Goal: Task Accomplishment & Management: Manage account settings

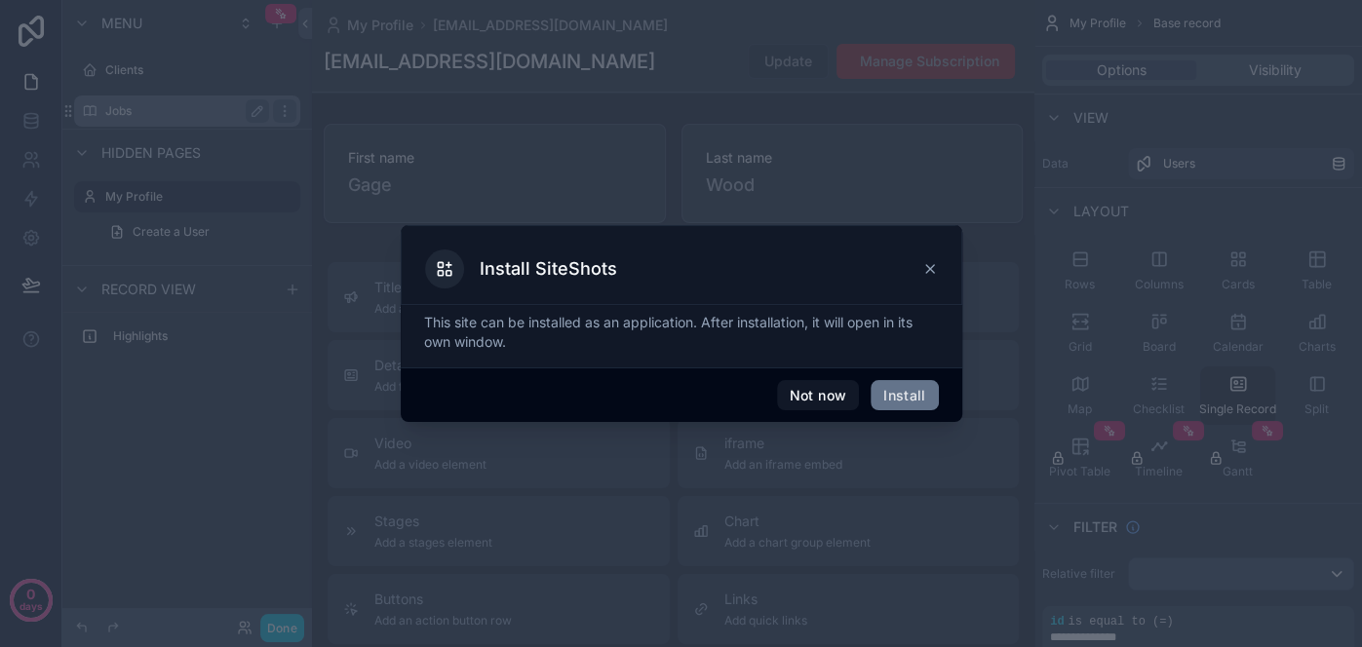
click at [171, 119] on div at bounding box center [681, 323] width 1362 height 647
click at [809, 394] on button "Not now" at bounding box center [818, 395] width 82 height 31
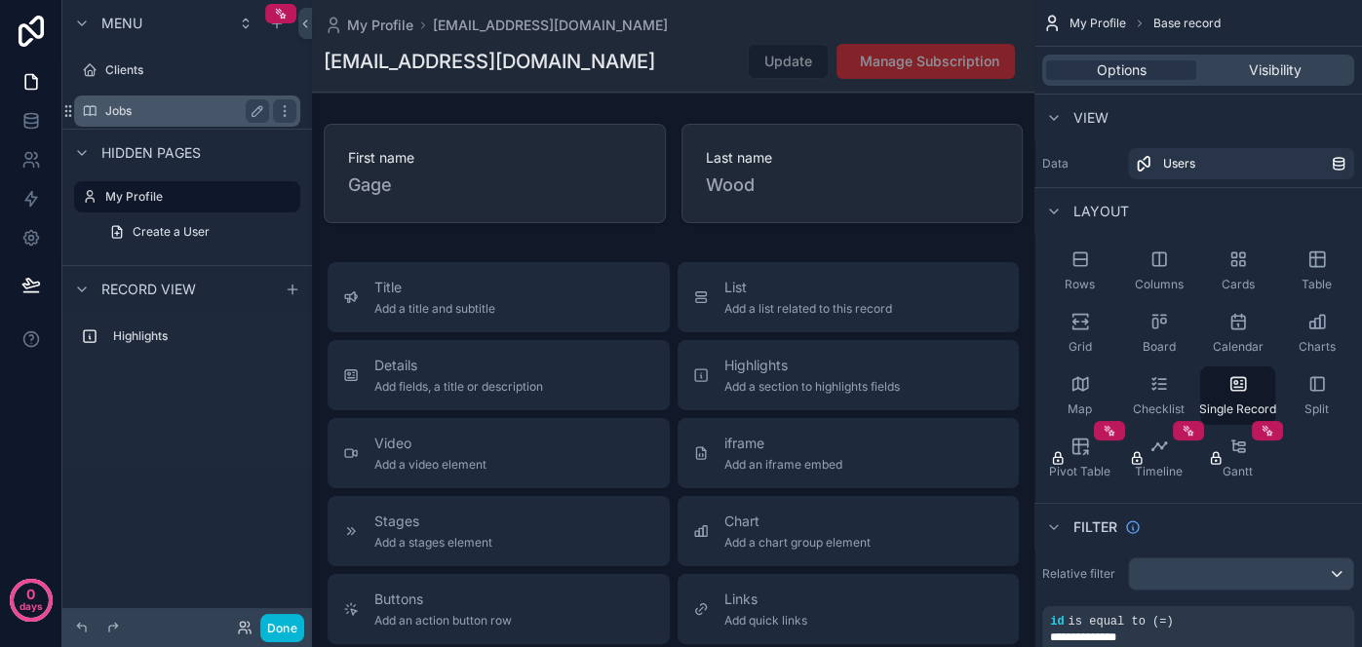
click at [143, 107] on label "Jobs" at bounding box center [183, 111] width 156 height 16
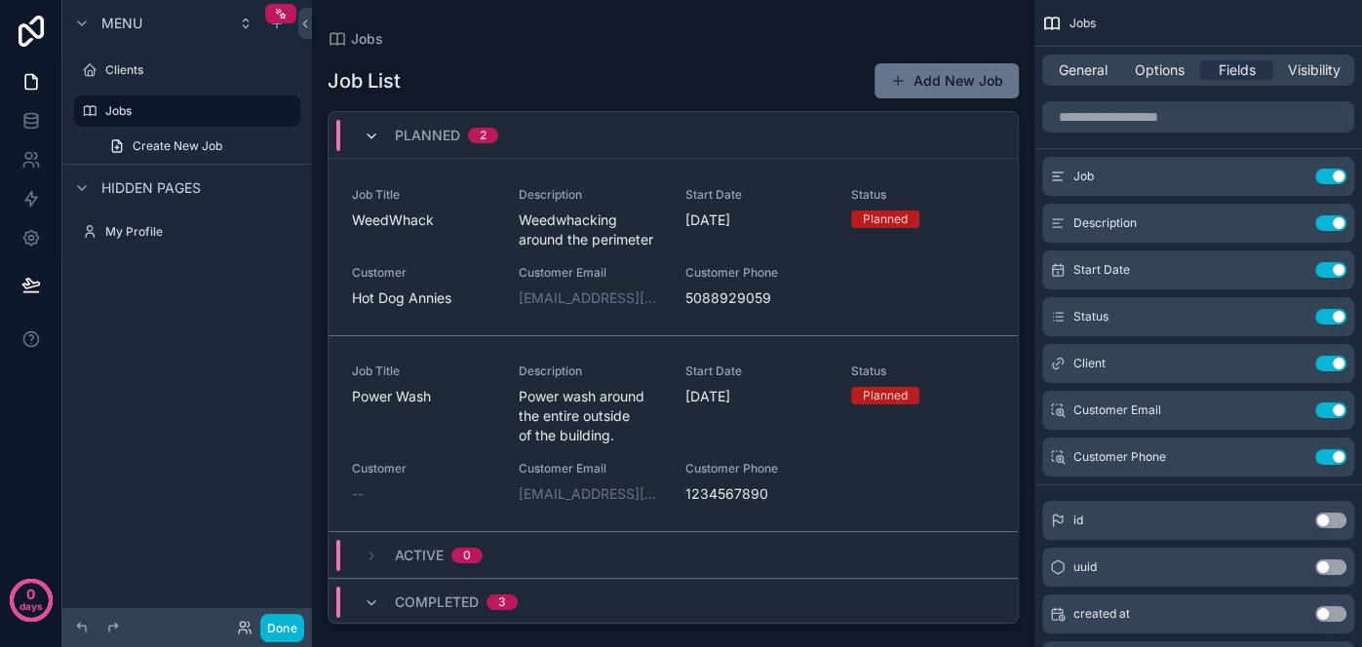
click at [369, 138] on icon "scrollable content" at bounding box center [372, 137] width 16 height 16
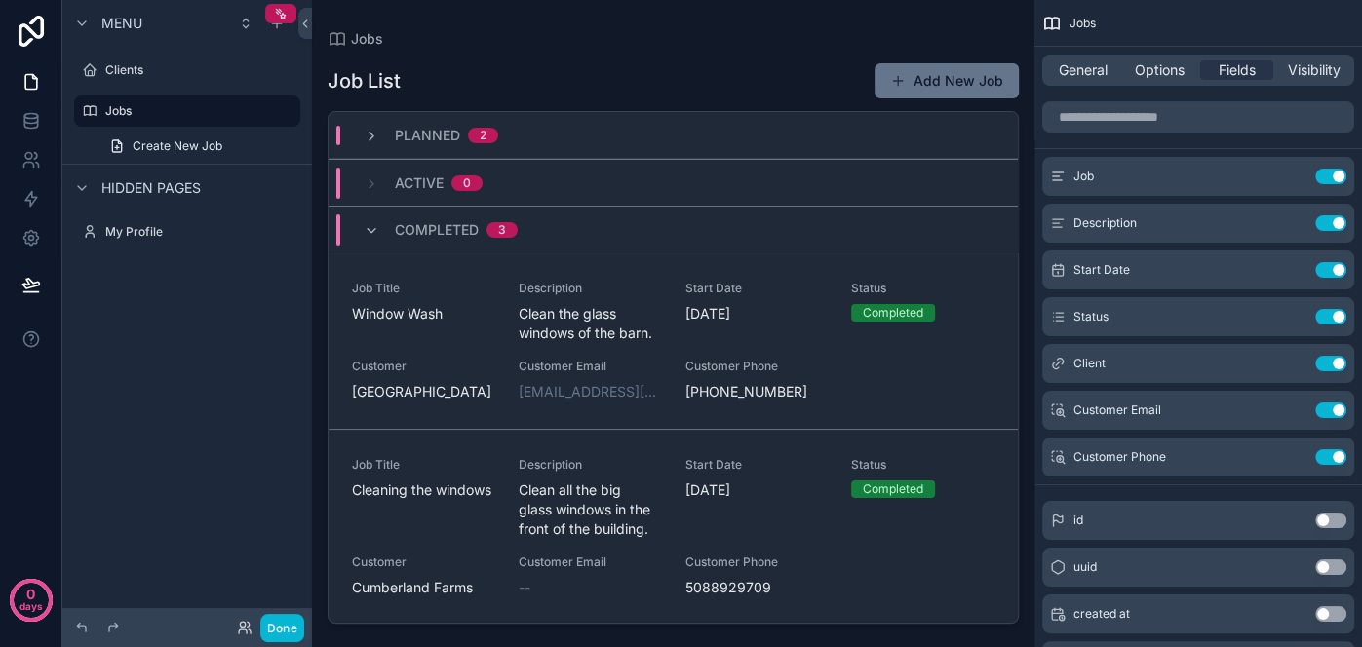
click at [645, 57] on div "Job List Add New Job Planned 2 Active 0 Completed 3 Job Title Window Wash Descr…" at bounding box center [673, 335] width 691 height 577
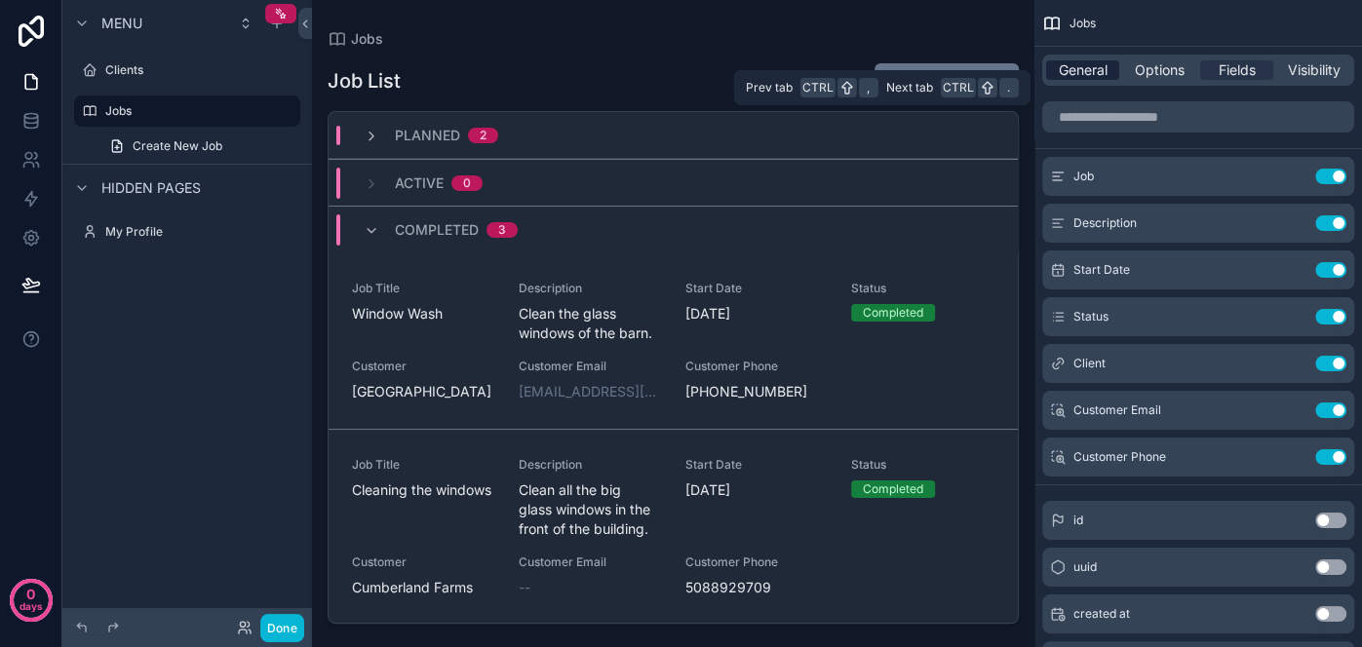
click at [1078, 68] on span "General" at bounding box center [1083, 69] width 49 height 19
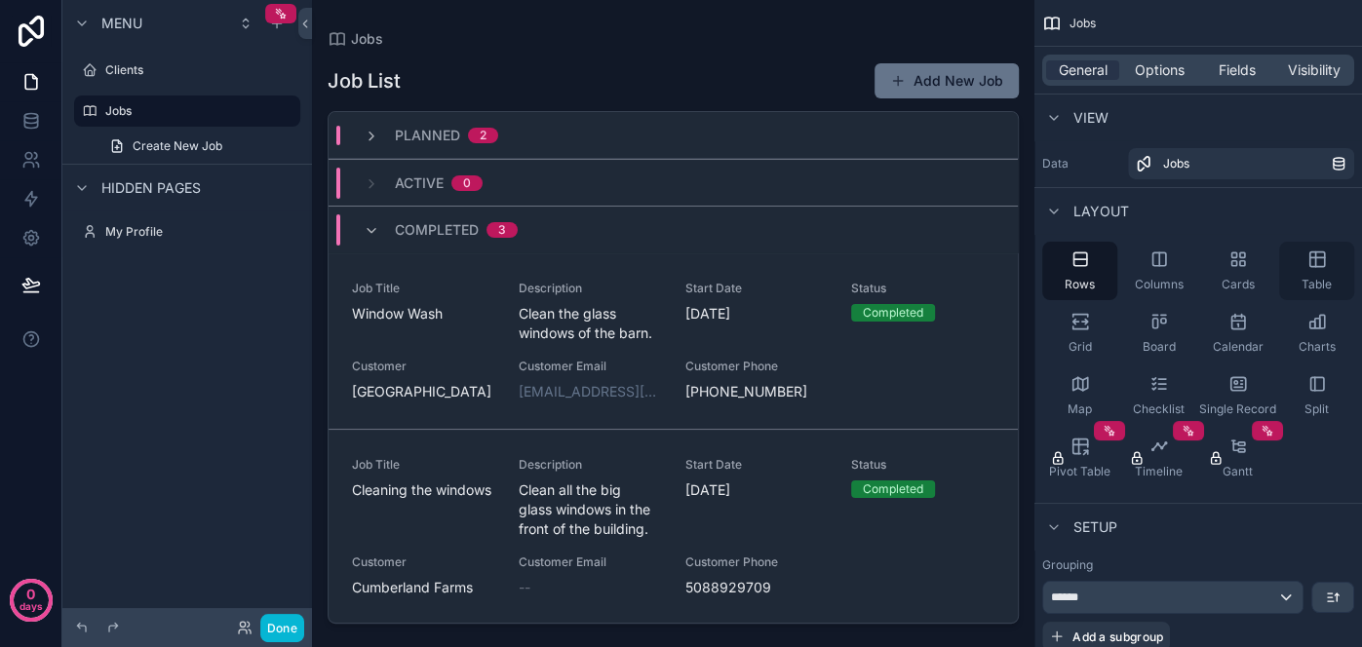
click at [1323, 263] on icon "scrollable content" at bounding box center [1316, 259] width 15 height 15
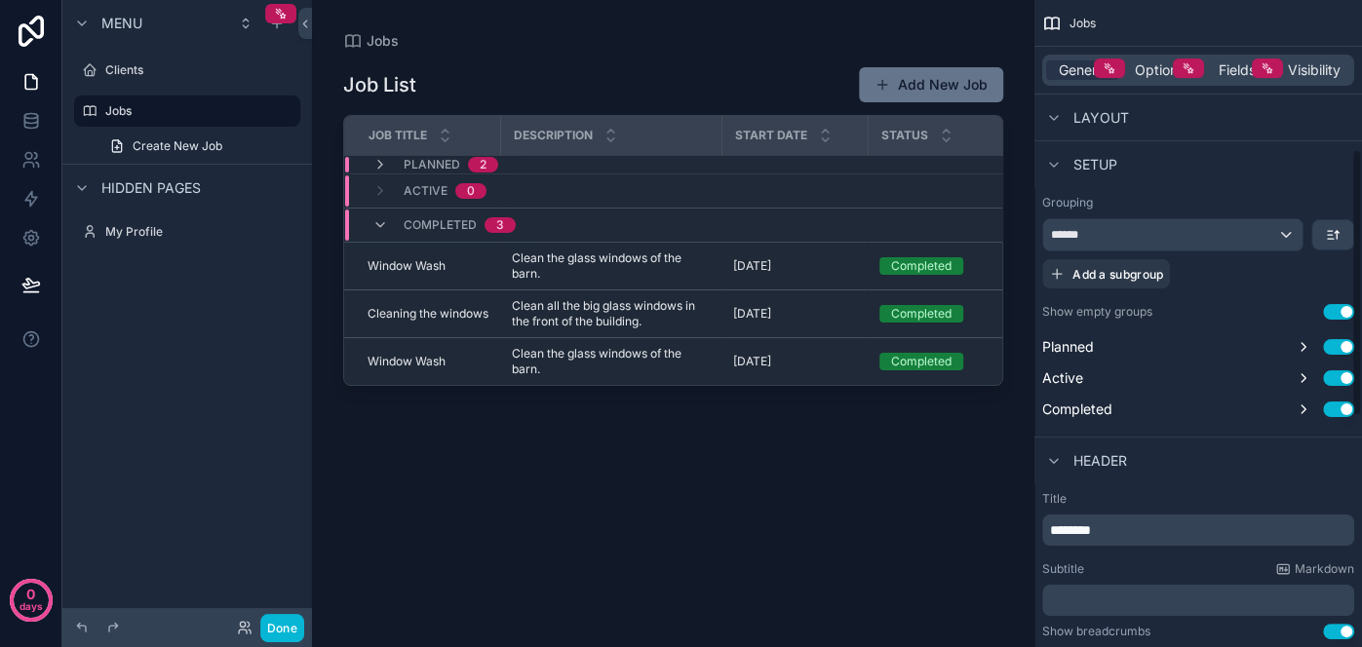
scroll to position [353, 0]
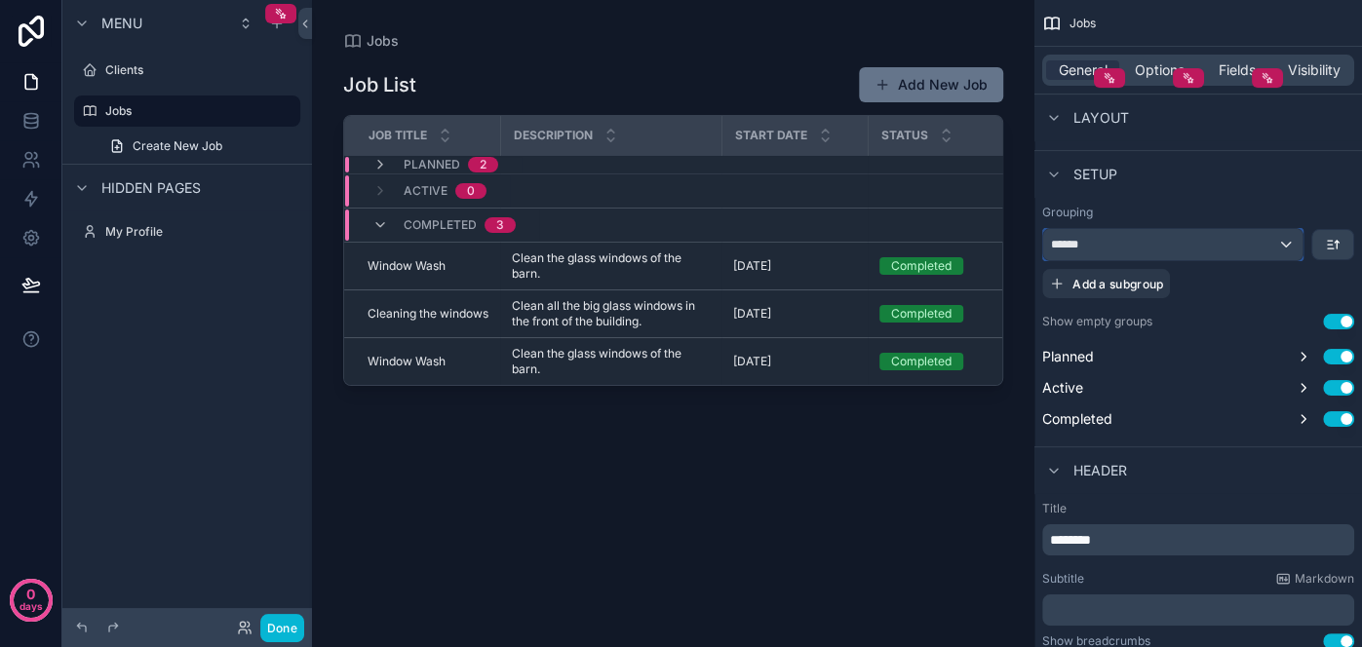
click at [1075, 240] on span "******" at bounding box center [1068, 245] width 35 height 16
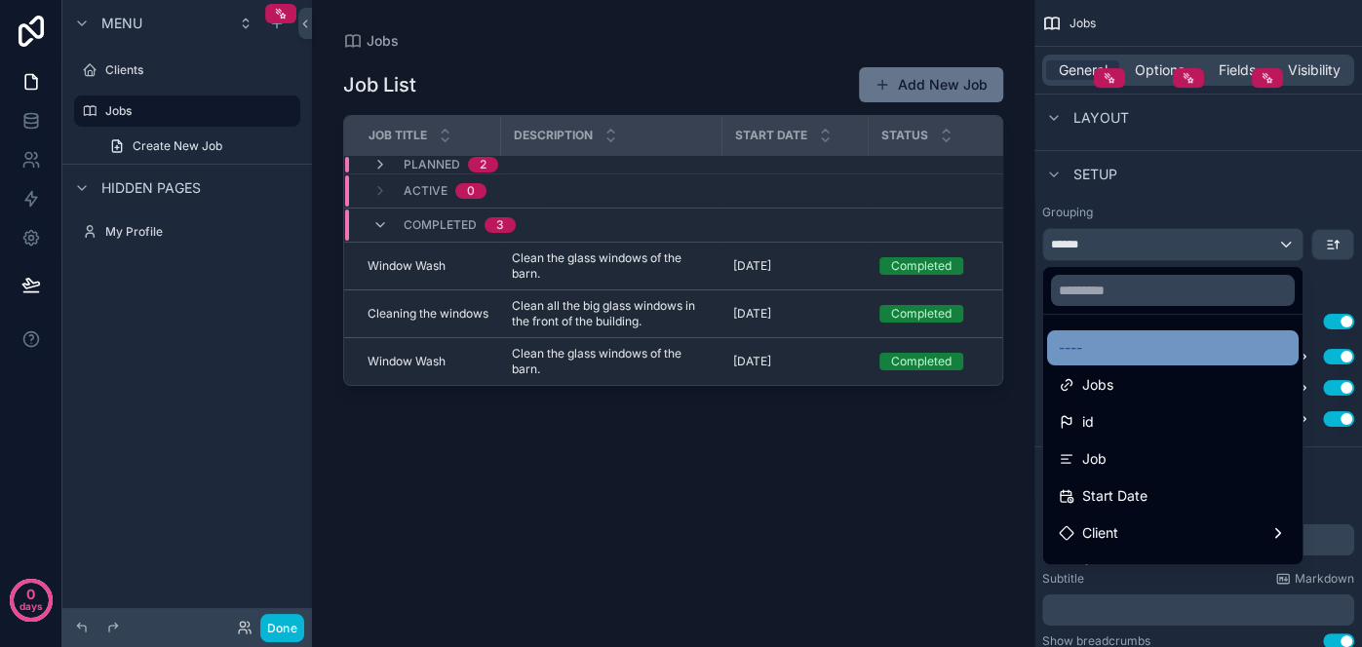
click at [1092, 338] on div "----" at bounding box center [1173, 347] width 228 height 23
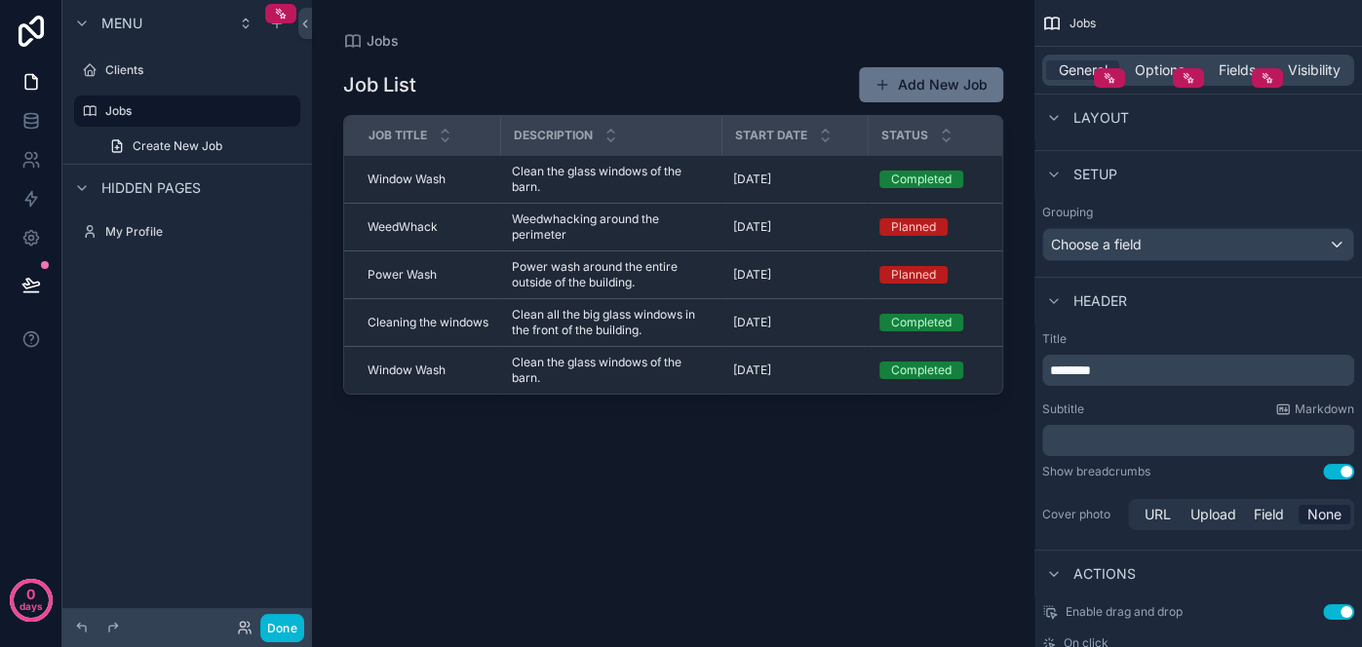
click at [903, 133] on span "Status" at bounding box center [904, 136] width 47 height 16
click at [941, 137] on icon "scrollable content" at bounding box center [946, 140] width 13 height 13
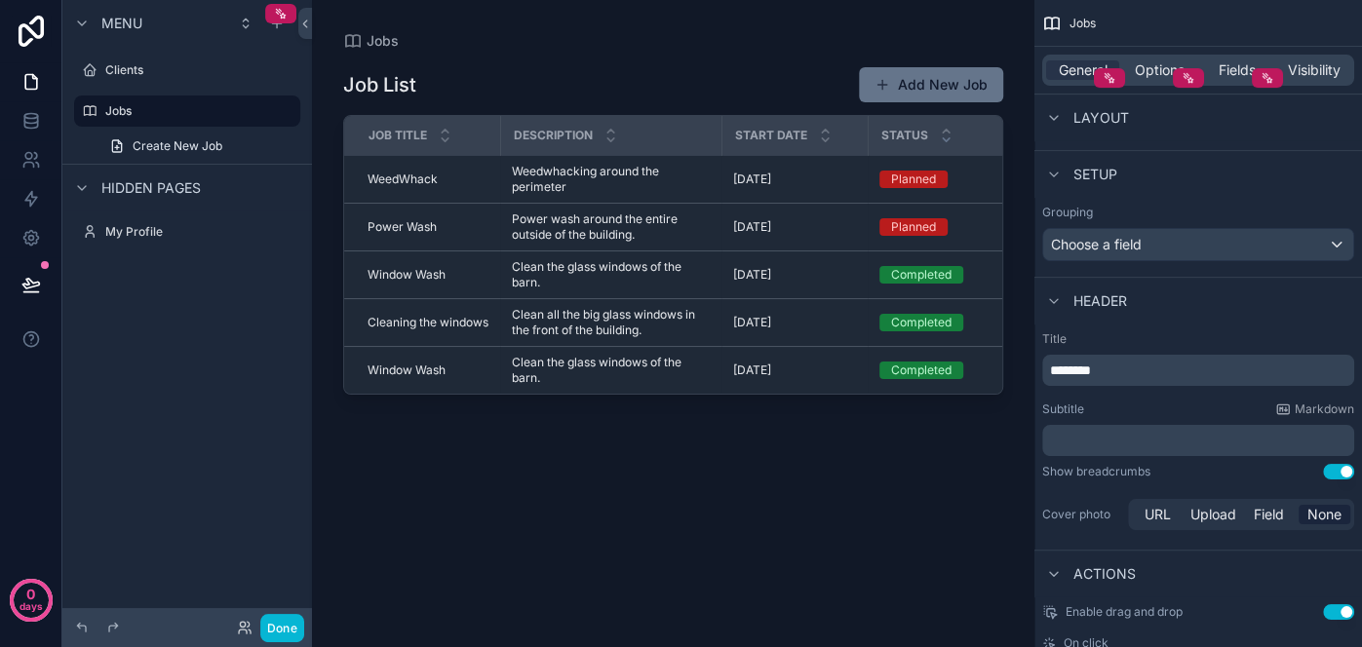
click at [701, 85] on div "Job List Add New Job" at bounding box center [673, 84] width 660 height 37
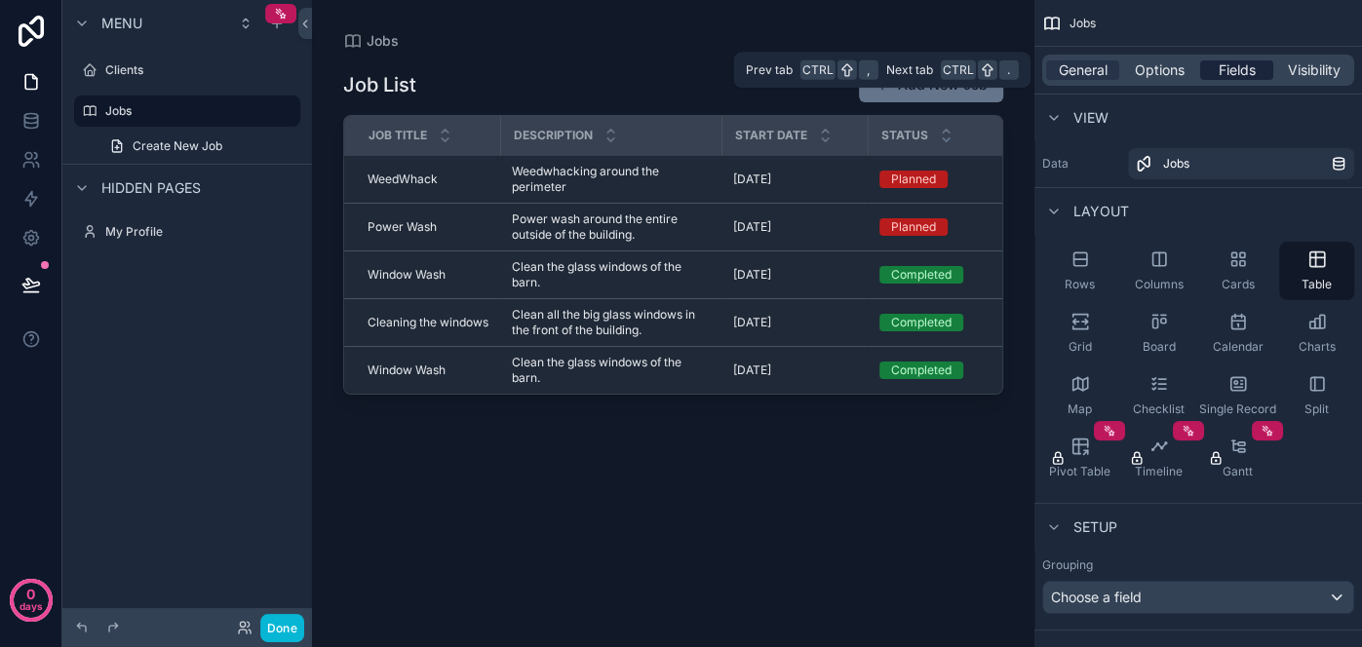
click at [1244, 67] on span "Fields" at bounding box center [1236, 69] width 37 height 19
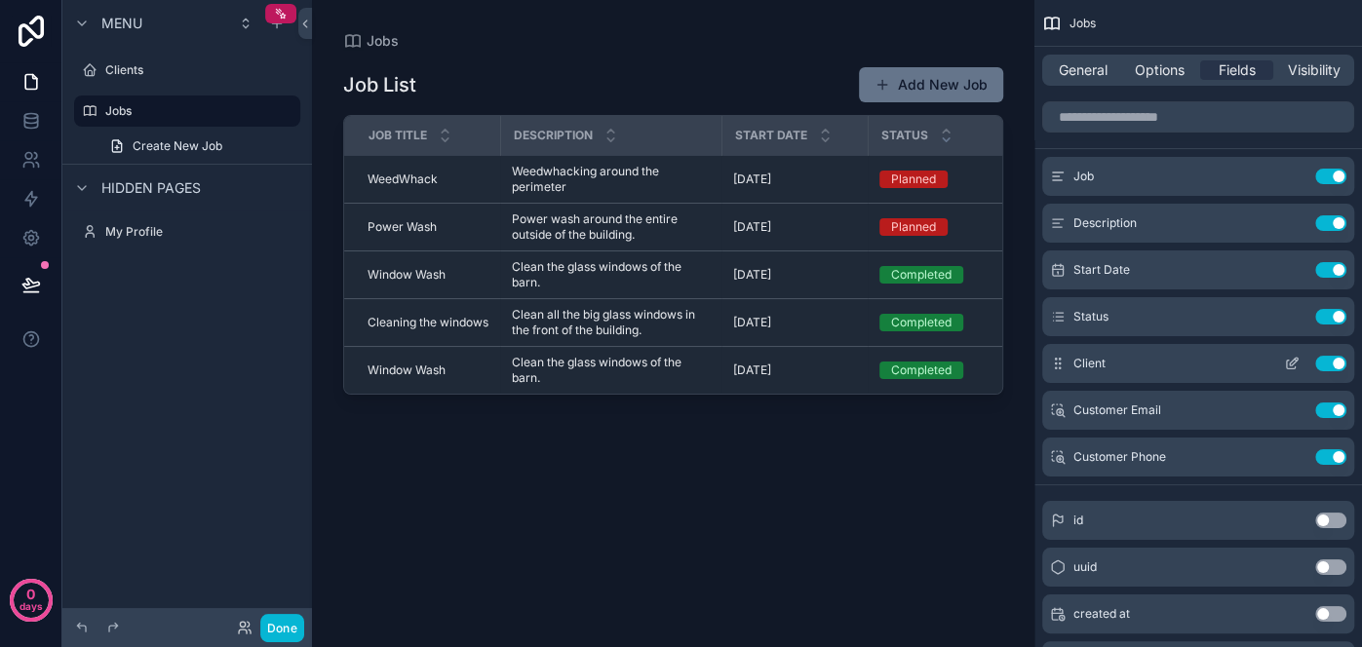
click at [1291, 365] on icon "scrollable content" at bounding box center [1294, 362] width 8 height 8
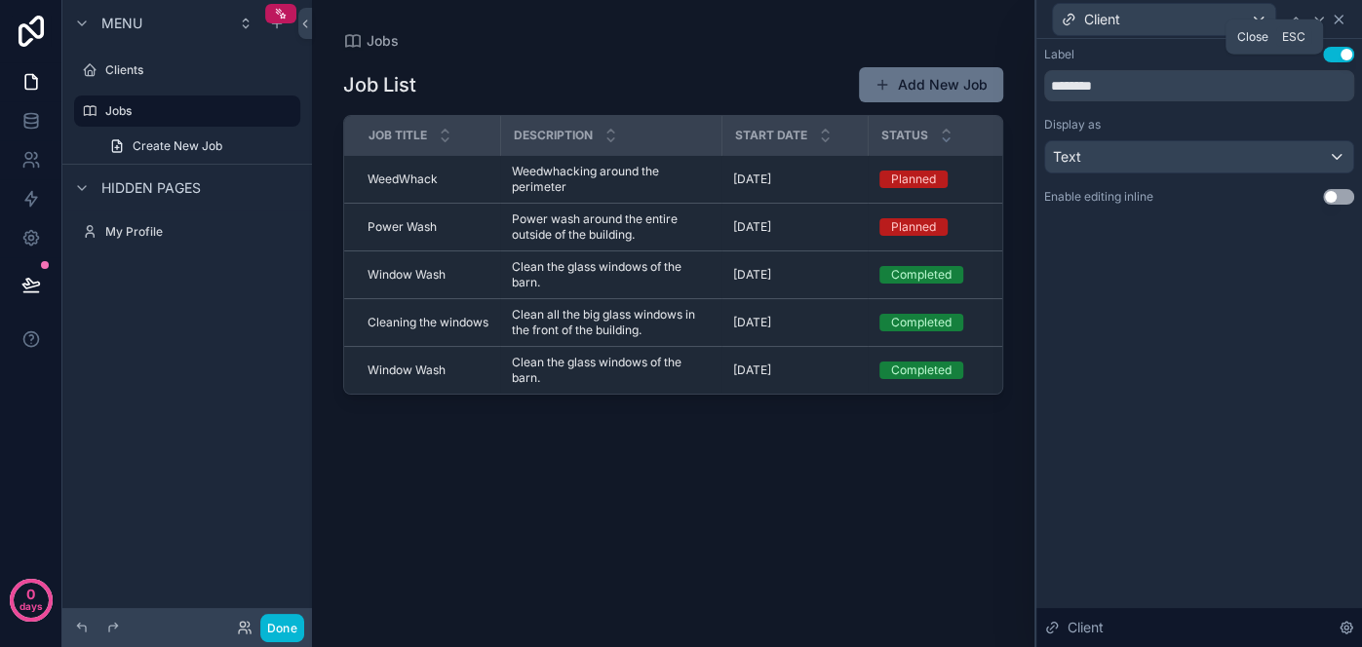
click at [1333, 20] on icon at bounding box center [1339, 20] width 16 height 16
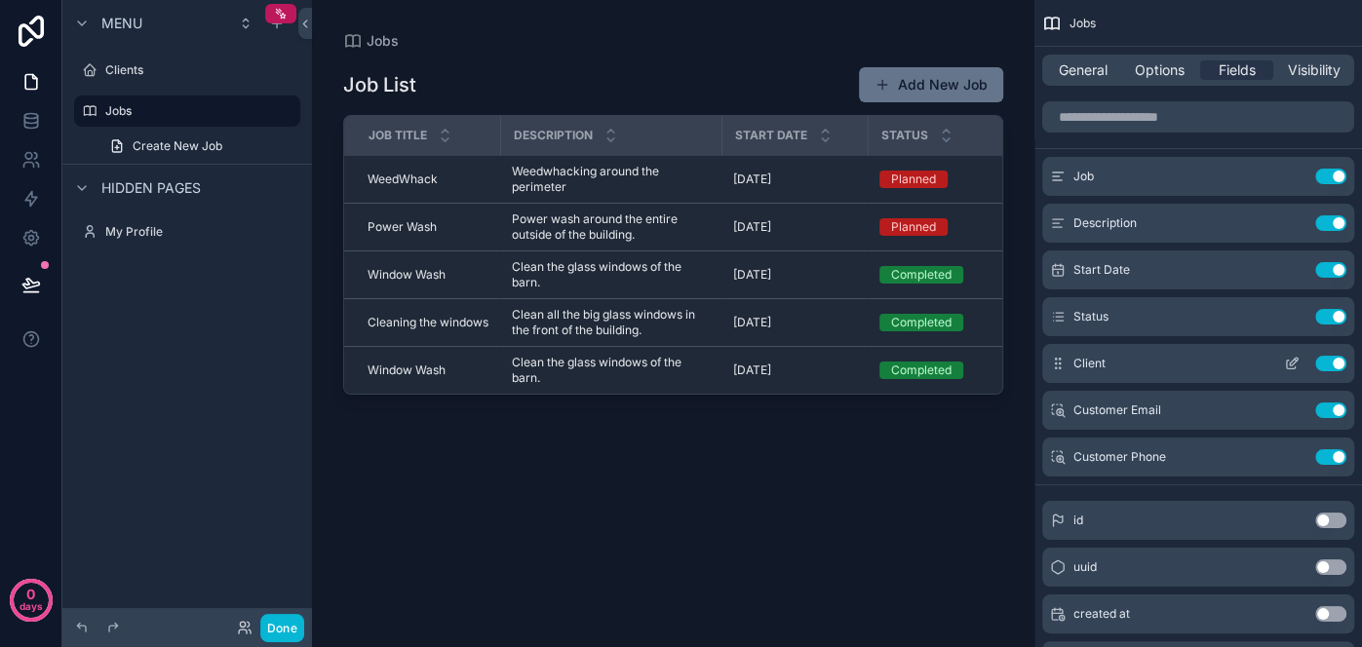
click at [1327, 370] on div "Use setting" at bounding box center [1311, 364] width 70 height 16
click at [1332, 363] on button "Use setting" at bounding box center [1330, 364] width 31 height 16
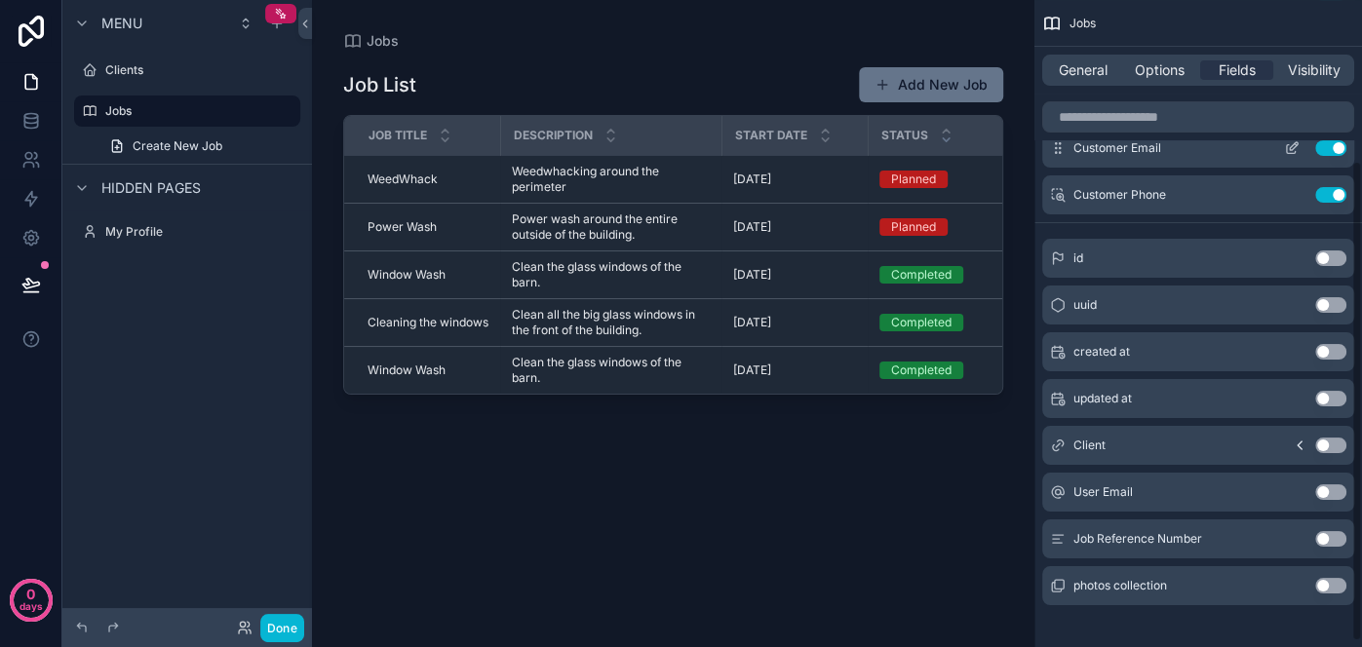
scroll to position [226, 0]
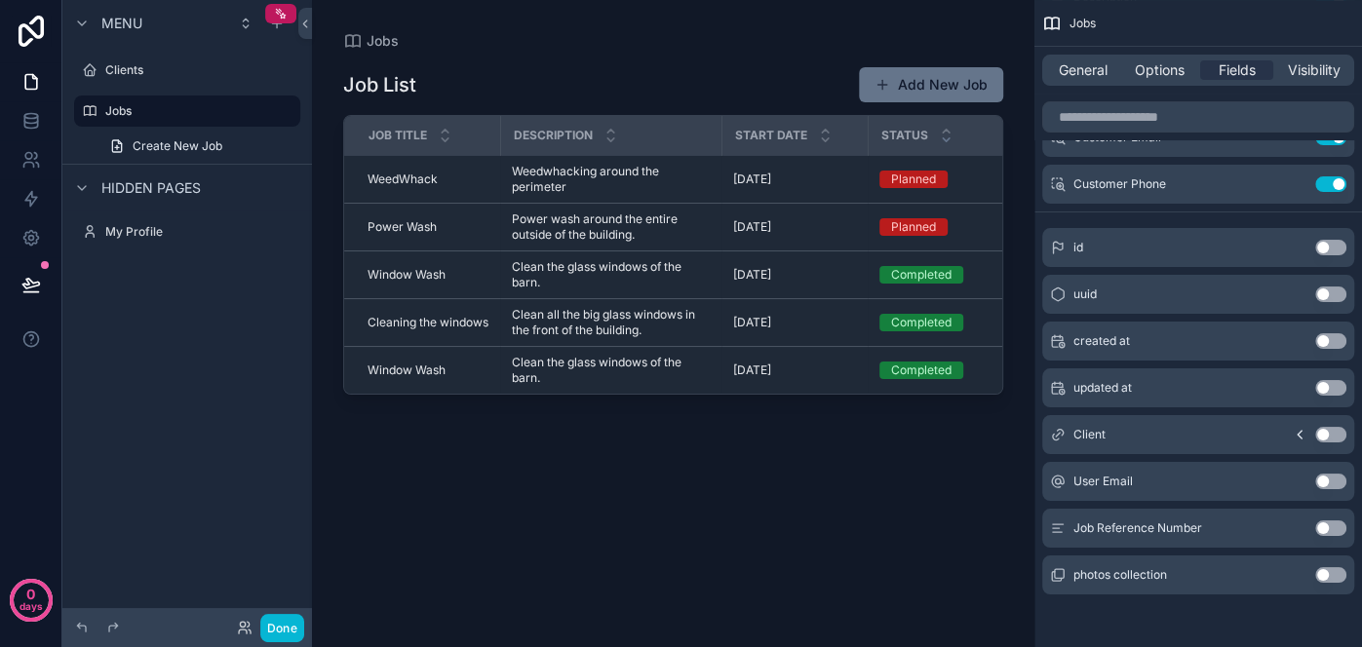
click at [1324, 436] on button "Use setting" at bounding box center [1330, 435] width 31 height 16
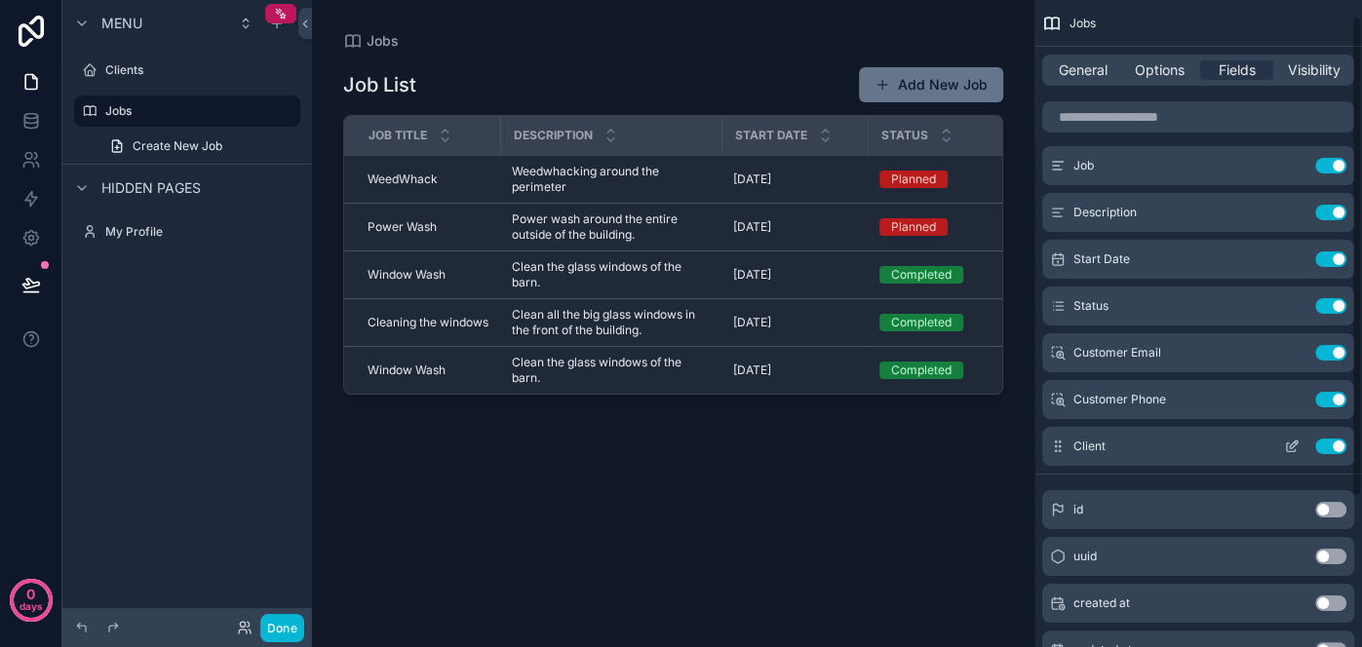
scroll to position [0, 0]
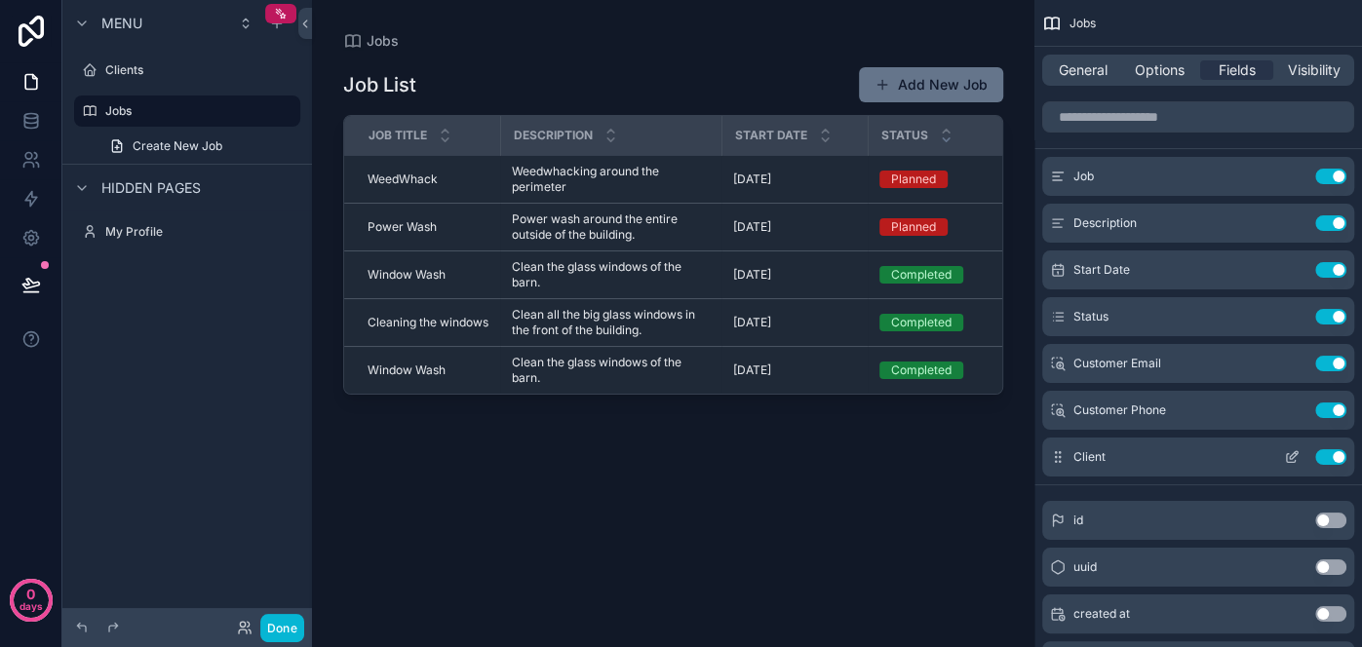
click at [1290, 453] on icon "scrollable content" at bounding box center [1292, 457] width 16 height 16
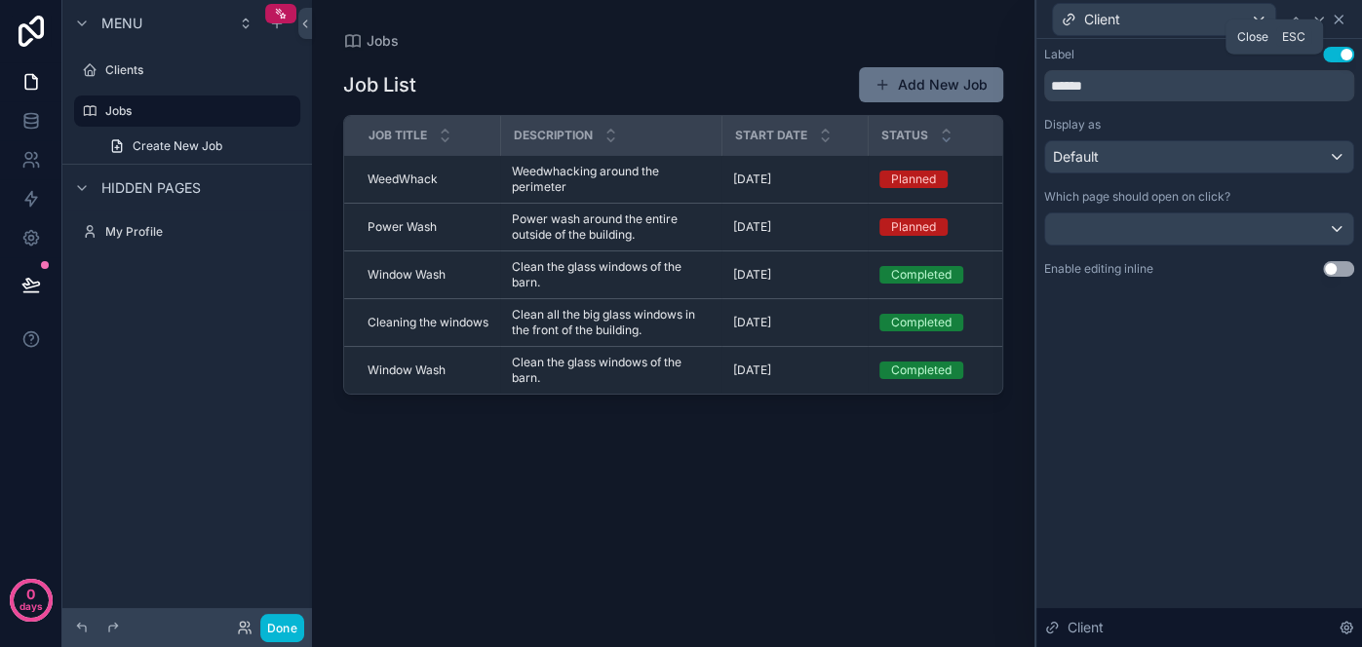
click at [1334, 19] on icon at bounding box center [1339, 20] width 16 height 16
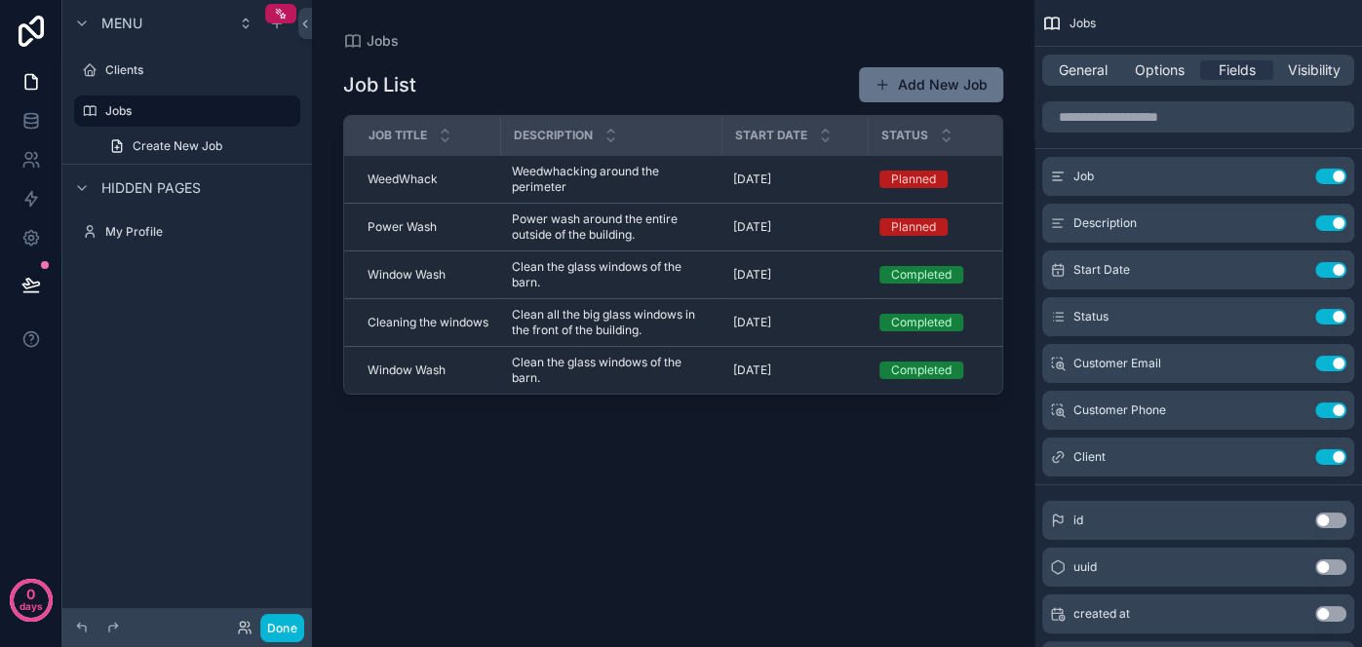
click at [714, 127] on div "Description" at bounding box center [611, 135] width 218 height 37
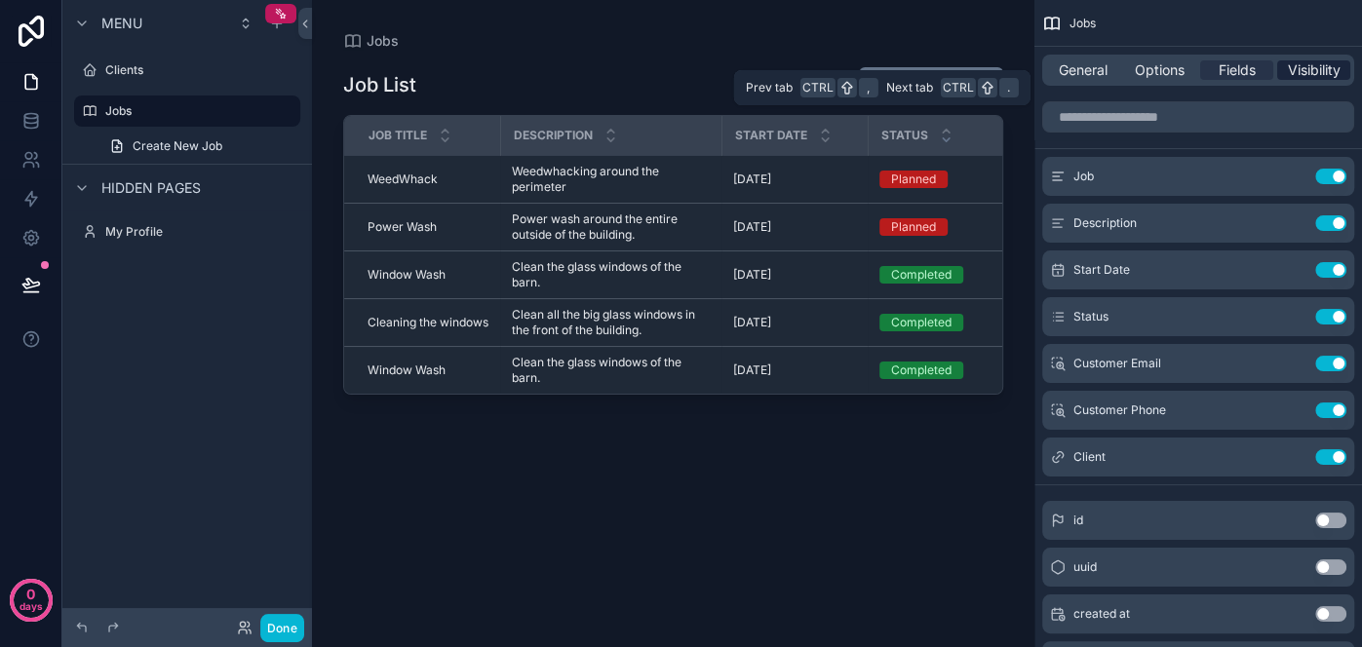
click at [1317, 76] on span "Visibility" at bounding box center [1314, 69] width 53 height 19
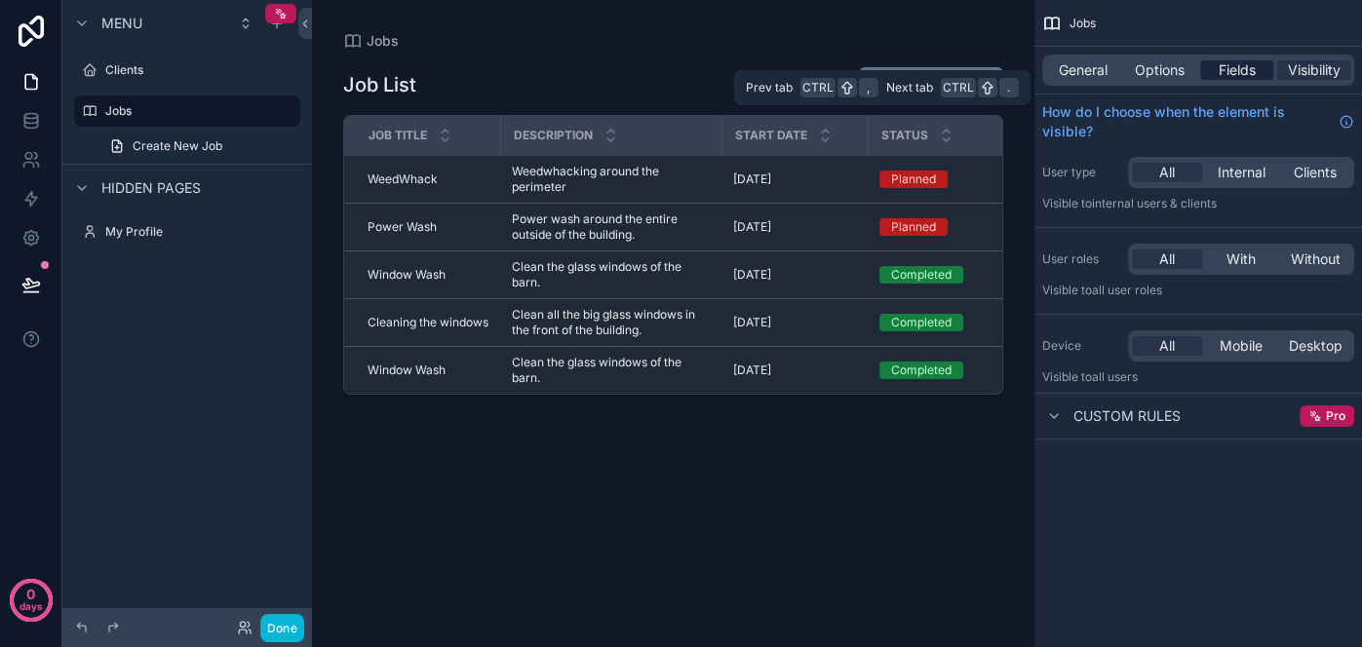
click at [1250, 70] on span "Fields" at bounding box center [1236, 69] width 37 height 19
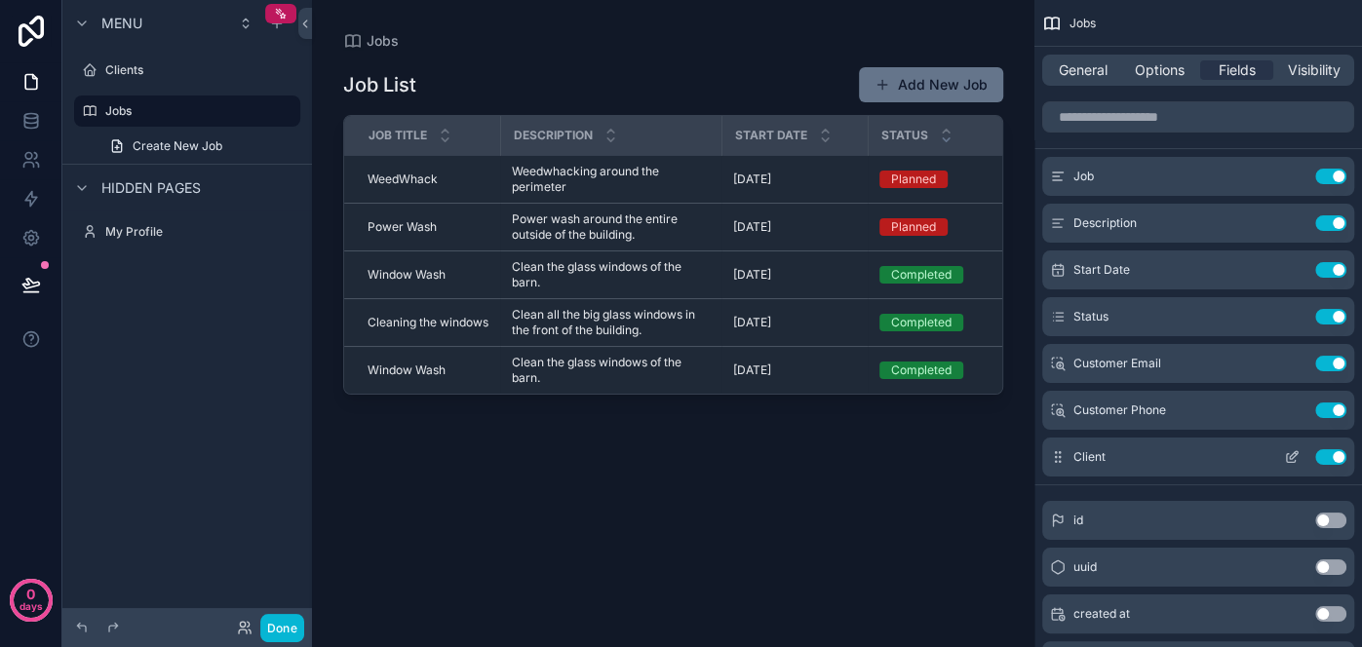
click at [1289, 456] on icon "scrollable content" at bounding box center [1292, 457] width 16 height 16
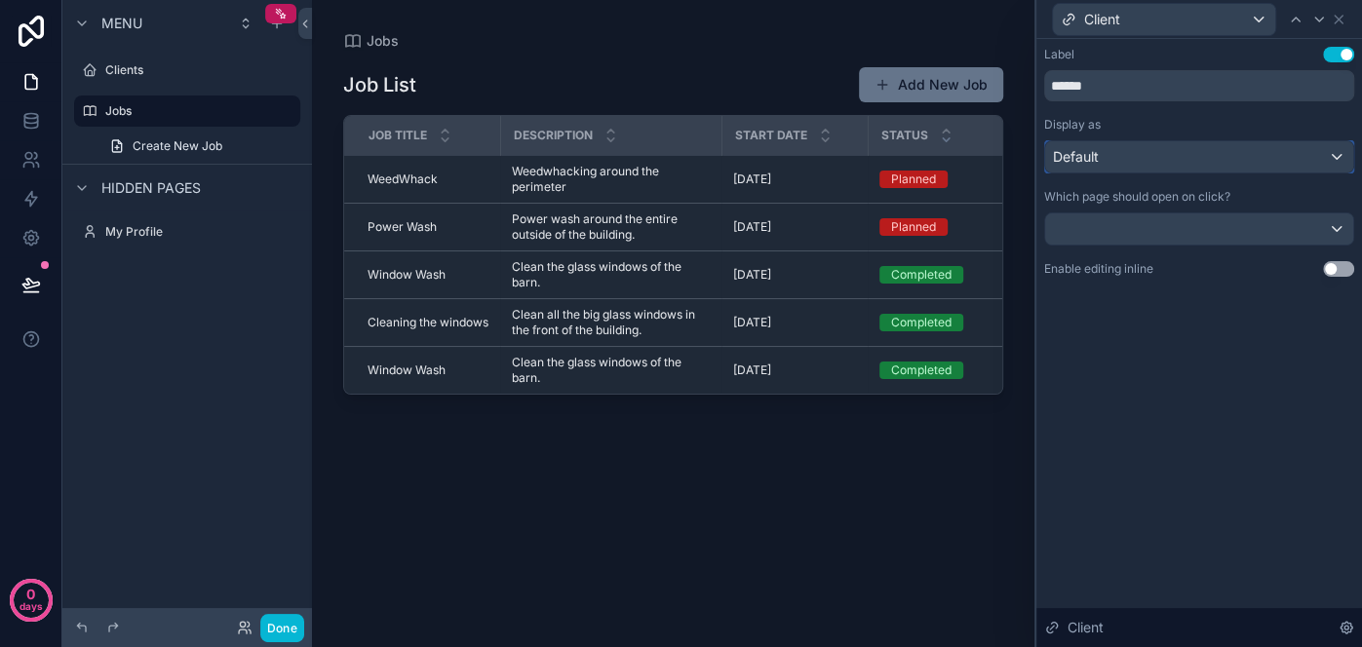
click at [1225, 143] on div "Default" at bounding box center [1199, 156] width 308 height 31
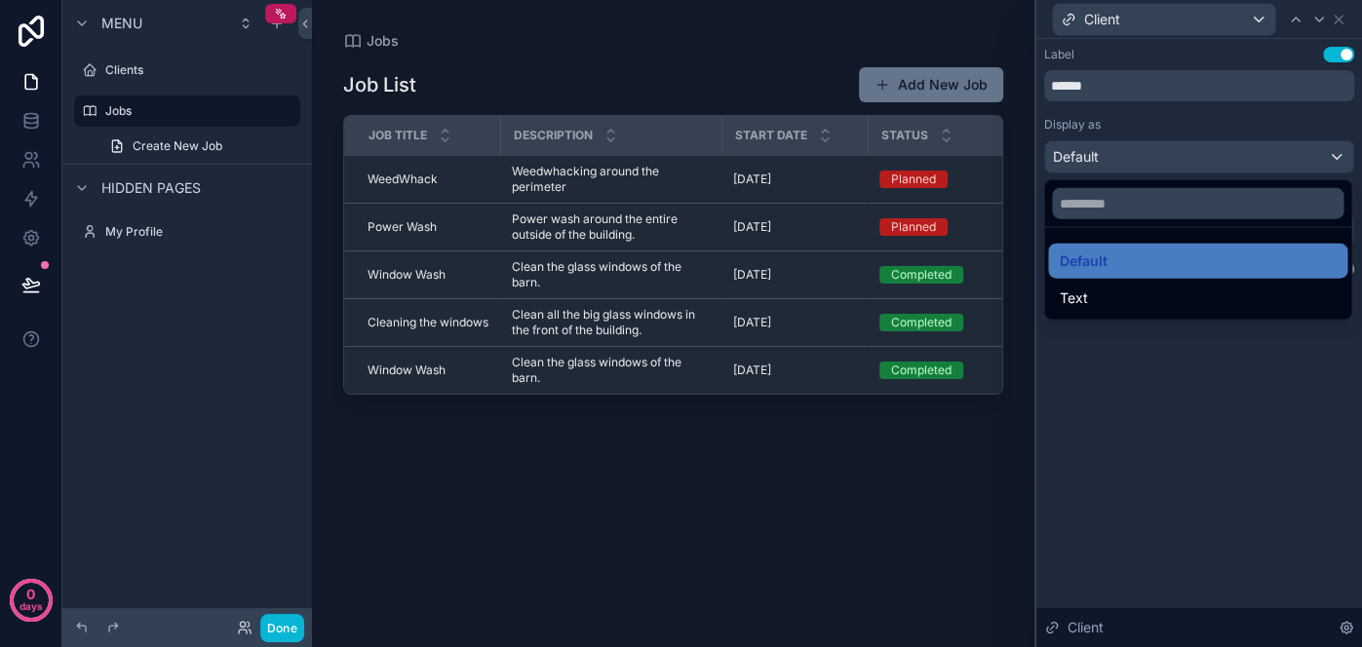
click at [1225, 143] on div at bounding box center [1199, 323] width 326 height 647
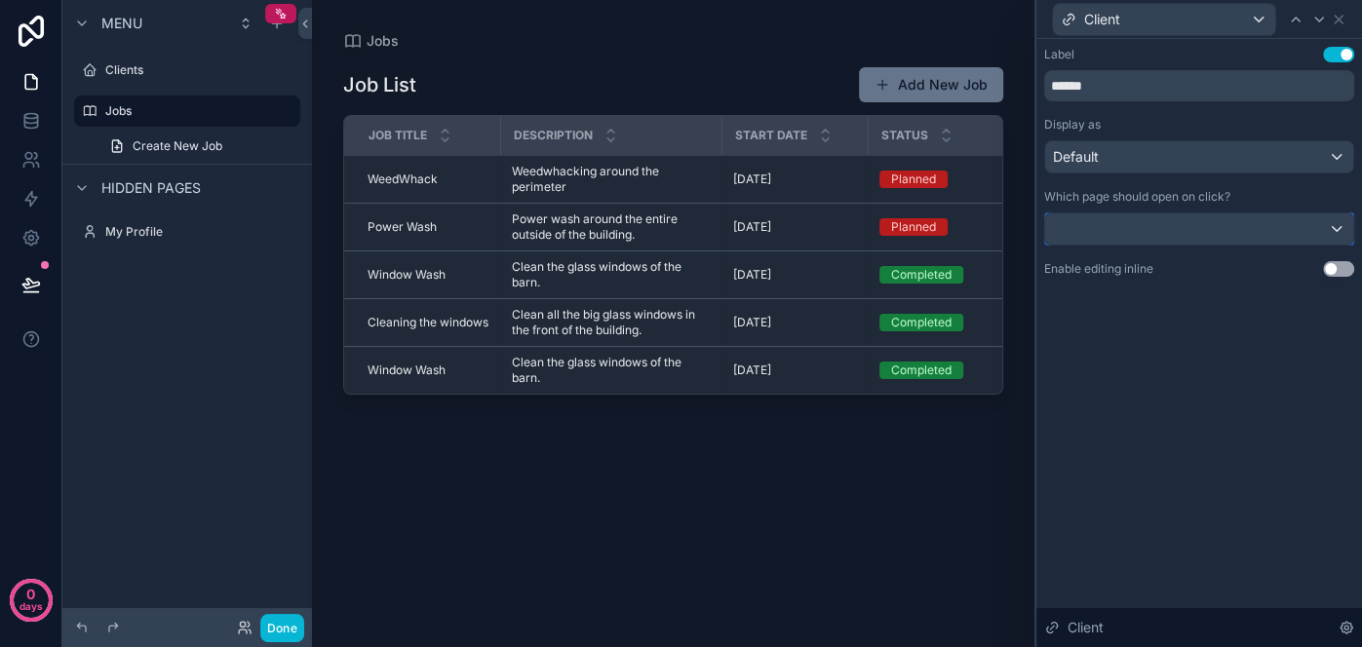
click at [1244, 224] on div at bounding box center [1199, 228] width 308 height 31
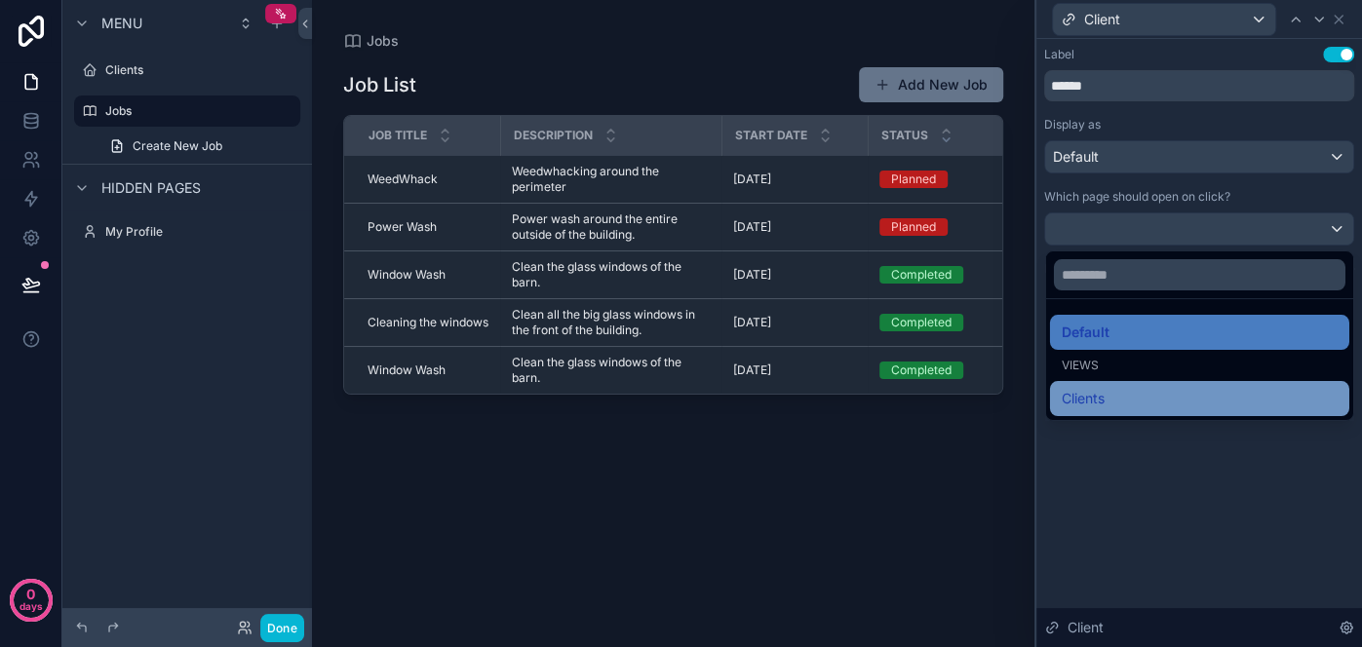
click at [1152, 398] on div "Clients" at bounding box center [1200, 398] width 276 height 23
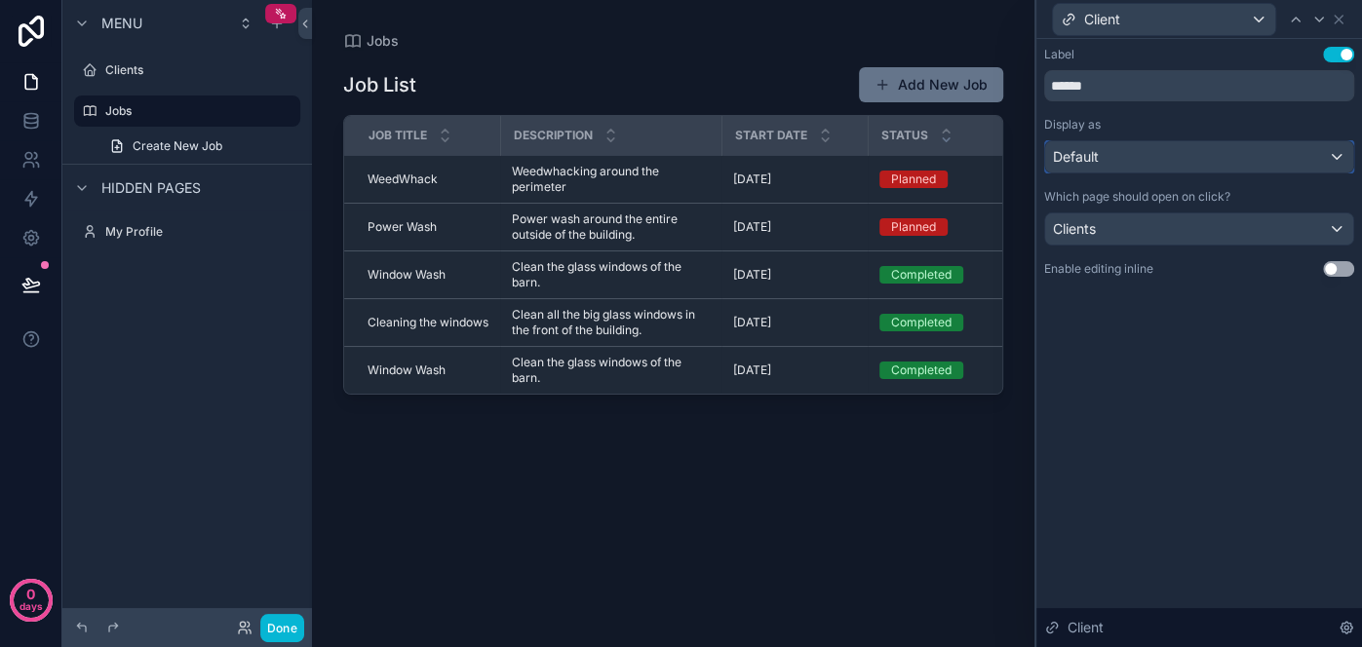
click at [1159, 151] on div "Default" at bounding box center [1199, 156] width 308 height 31
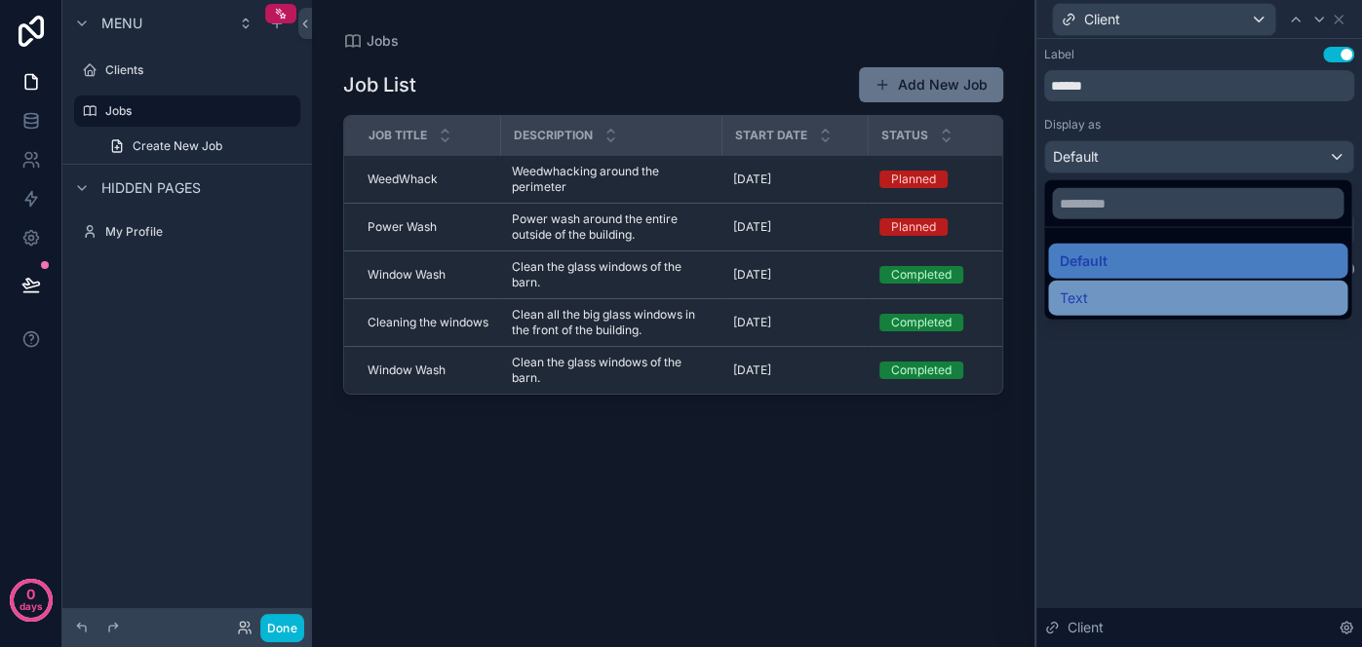
click at [1128, 299] on div "Text" at bounding box center [1198, 298] width 276 height 23
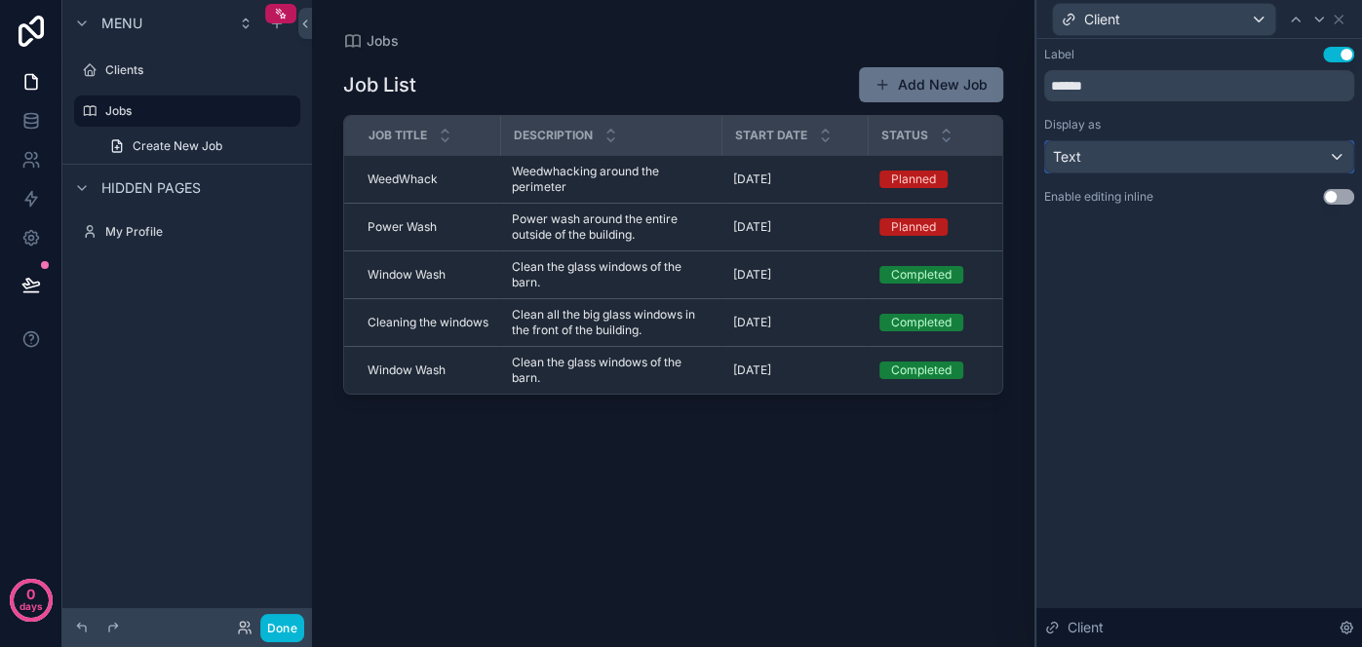
click at [1153, 166] on div "Text" at bounding box center [1199, 156] width 308 height 31
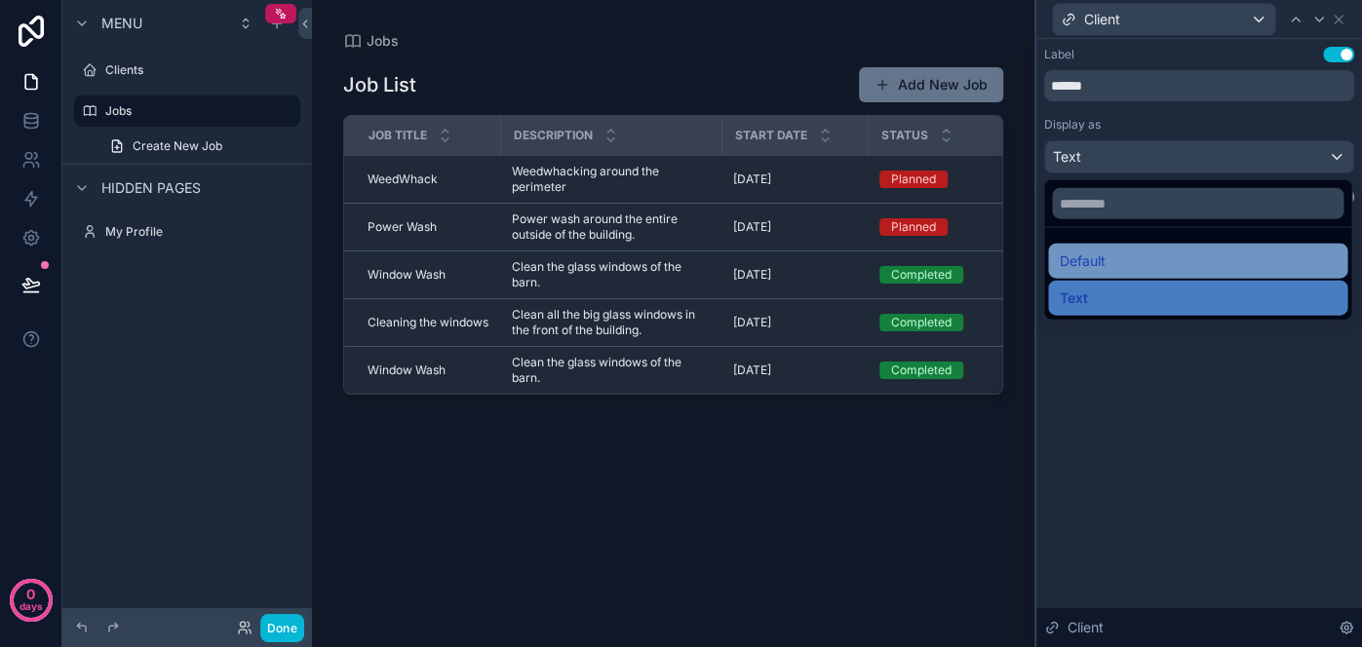
click at [1132, 271] on div "Default" at bounding box center [1198, 261] width 276 height 23
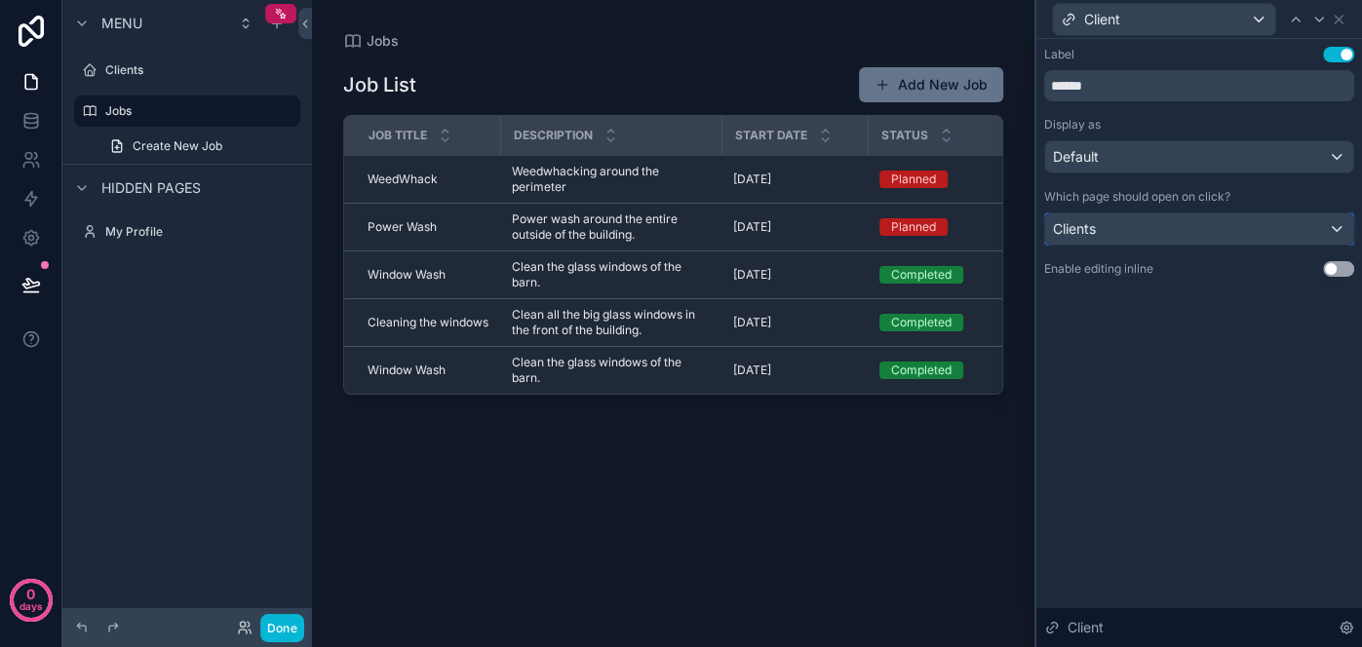
click at [1156, 229] on div "Clients" at bounding box center [1199, 228] width 308 height 31
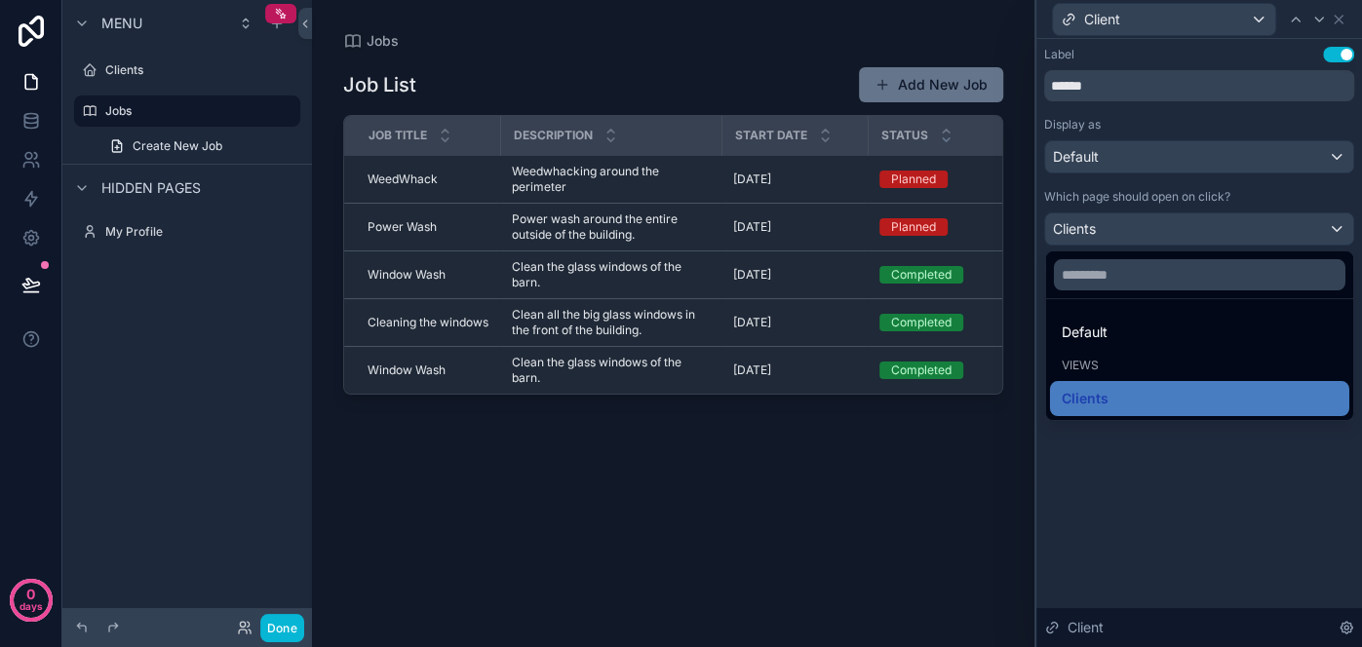
click at [1172, 451] on div at bounding box center [1199, 323] width 326 height 647
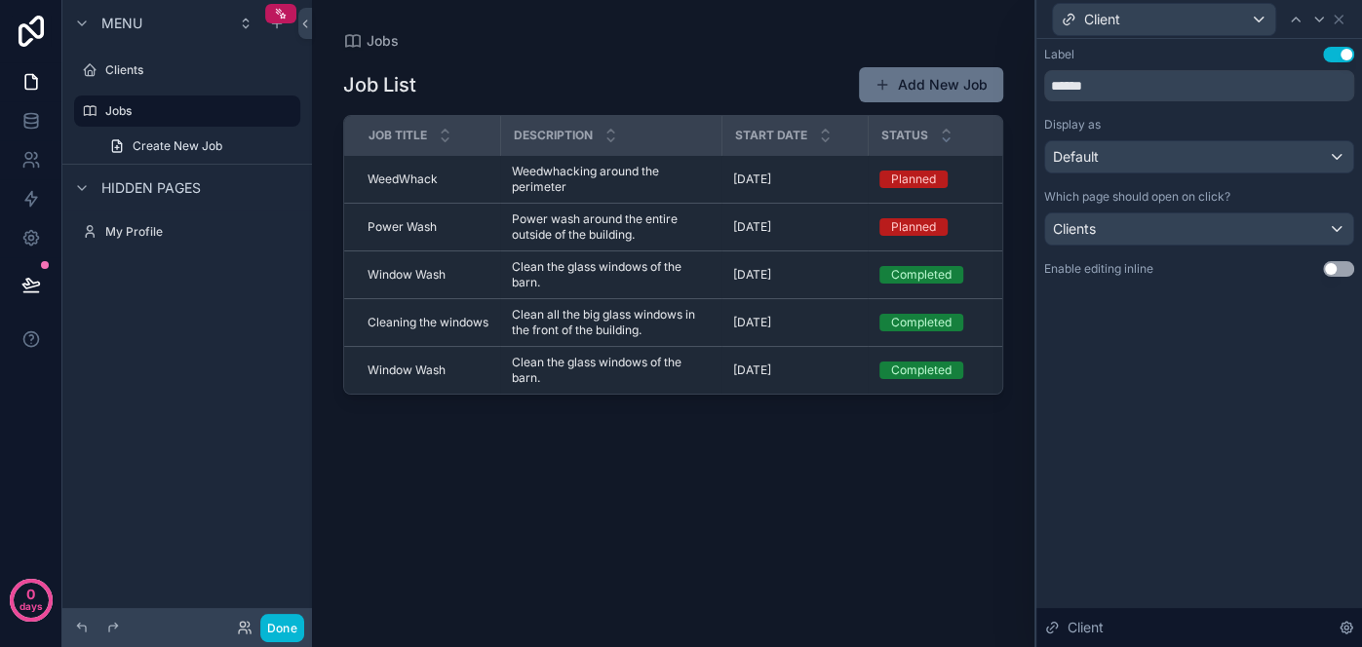
click at [1332, 56] on button "Use setting" at bounding box center [1338, 55] width 31 height 16
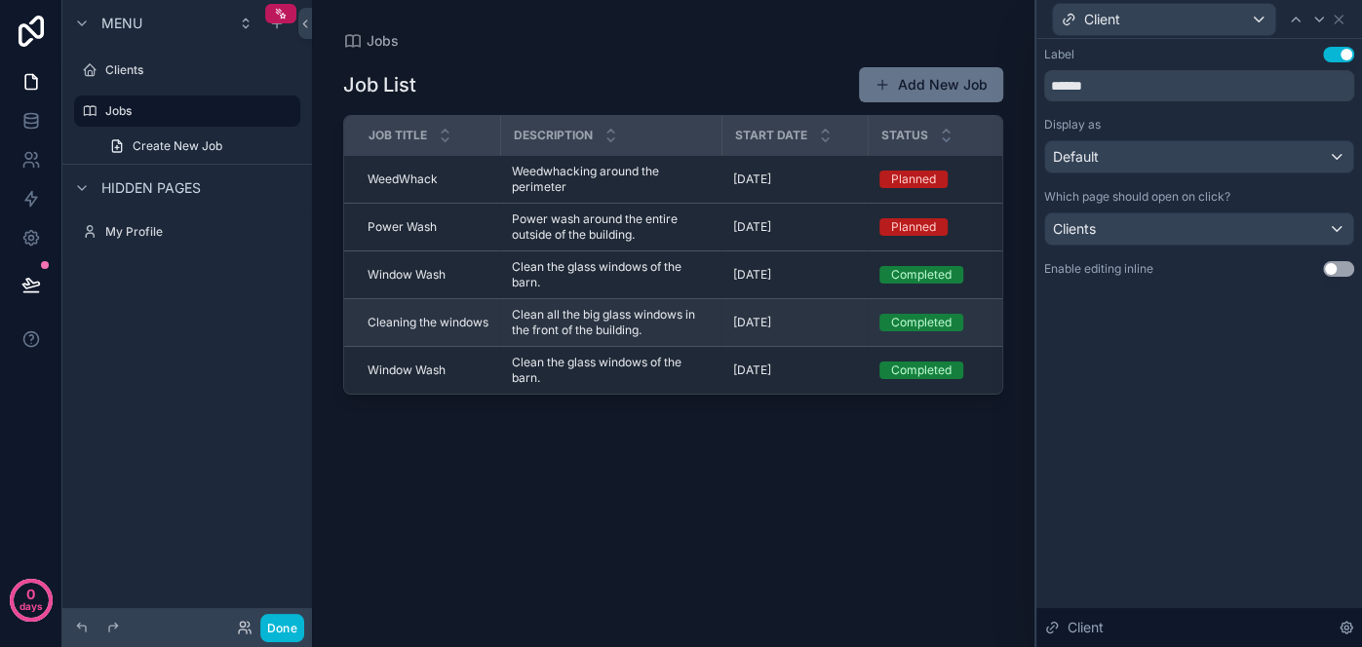
scroll to position [0, 483]
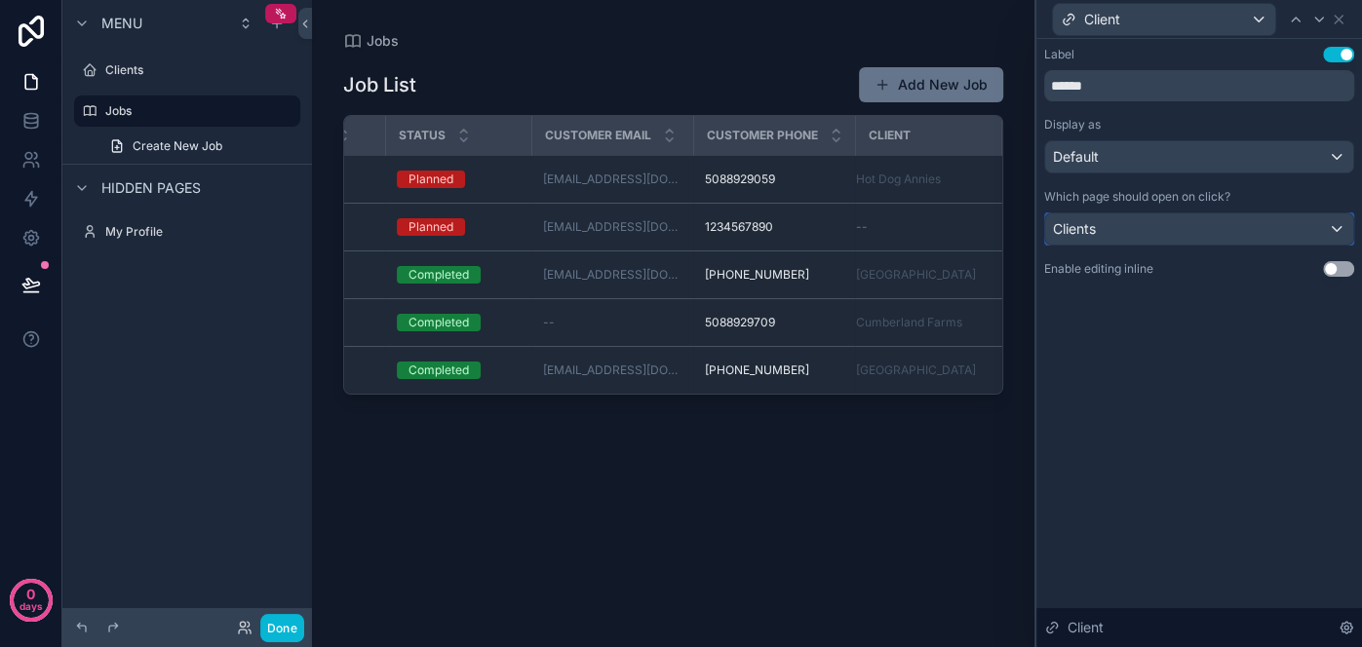
click at [1195, 231] on div "Clients" at bounding box center [1199, 228] width 308 height 31
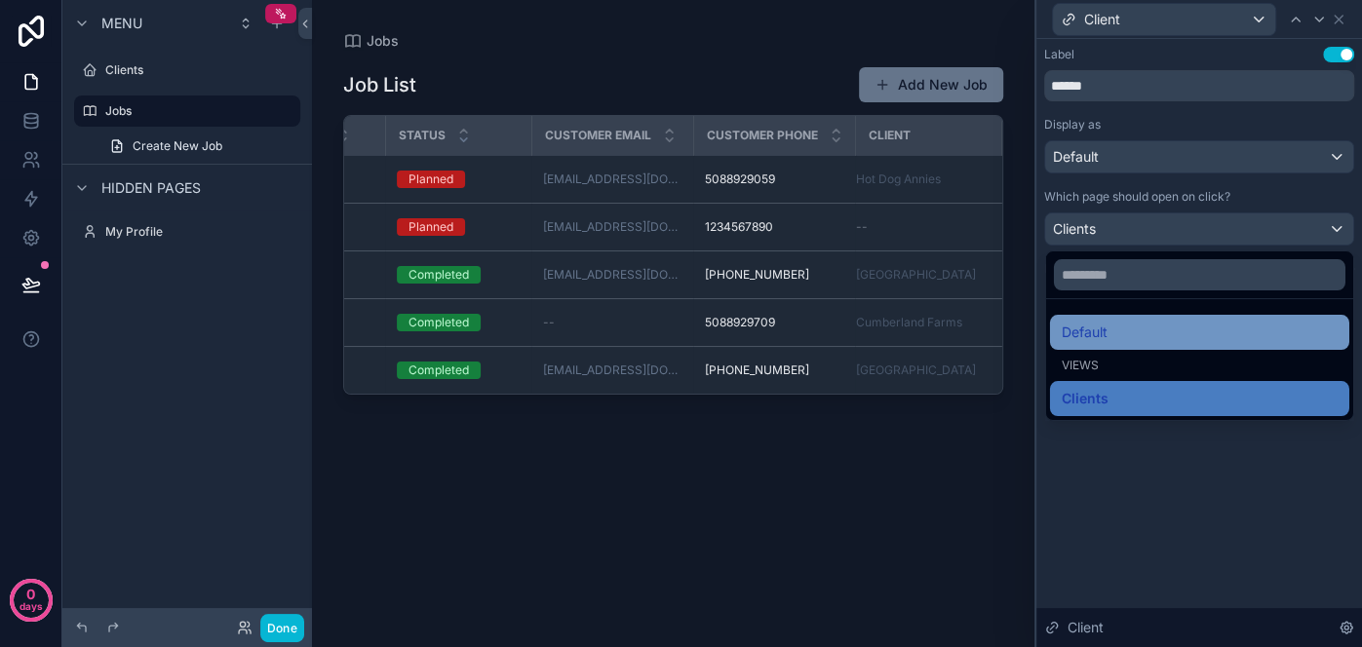
click at [1083, 342] on span "Default" at bounding box center [1085, 332] width 46 height 23
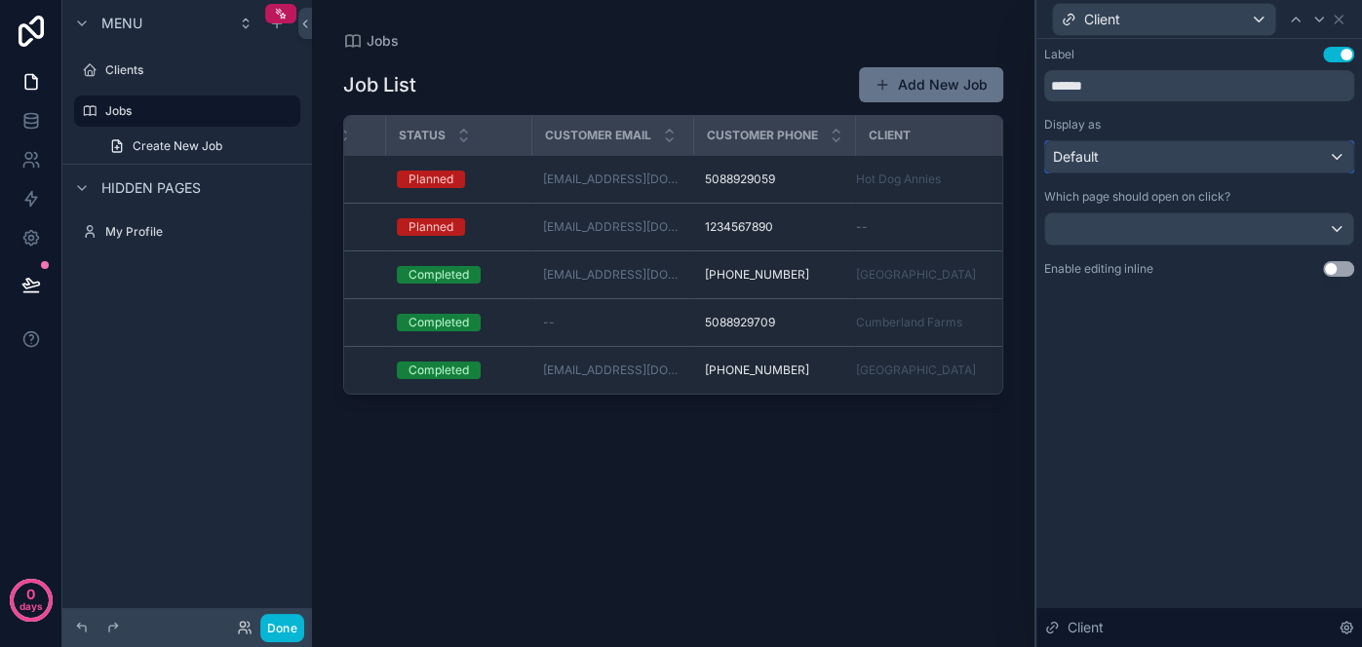
click at [1236, 149] on div "Default" at bounding box center [1199, 156] width 308 height 31
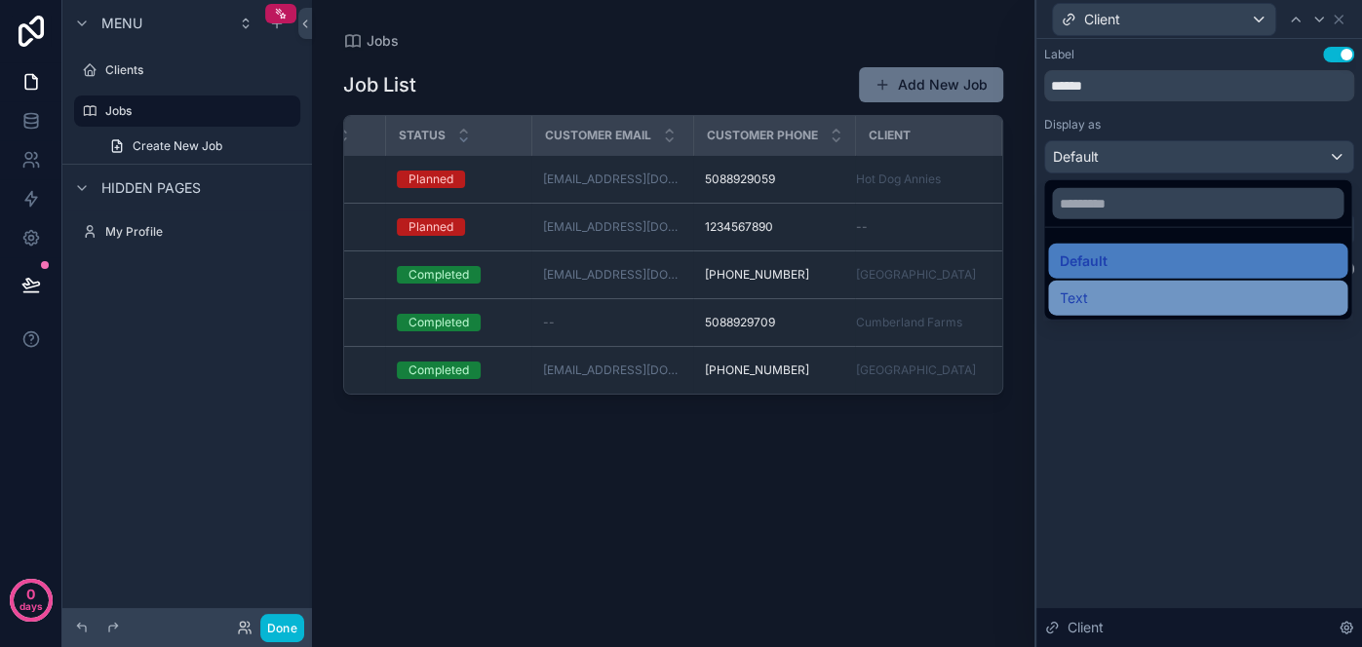
click at [1086, 287] on span "Text" at bounding box center [1074, 298] width 28 height 23
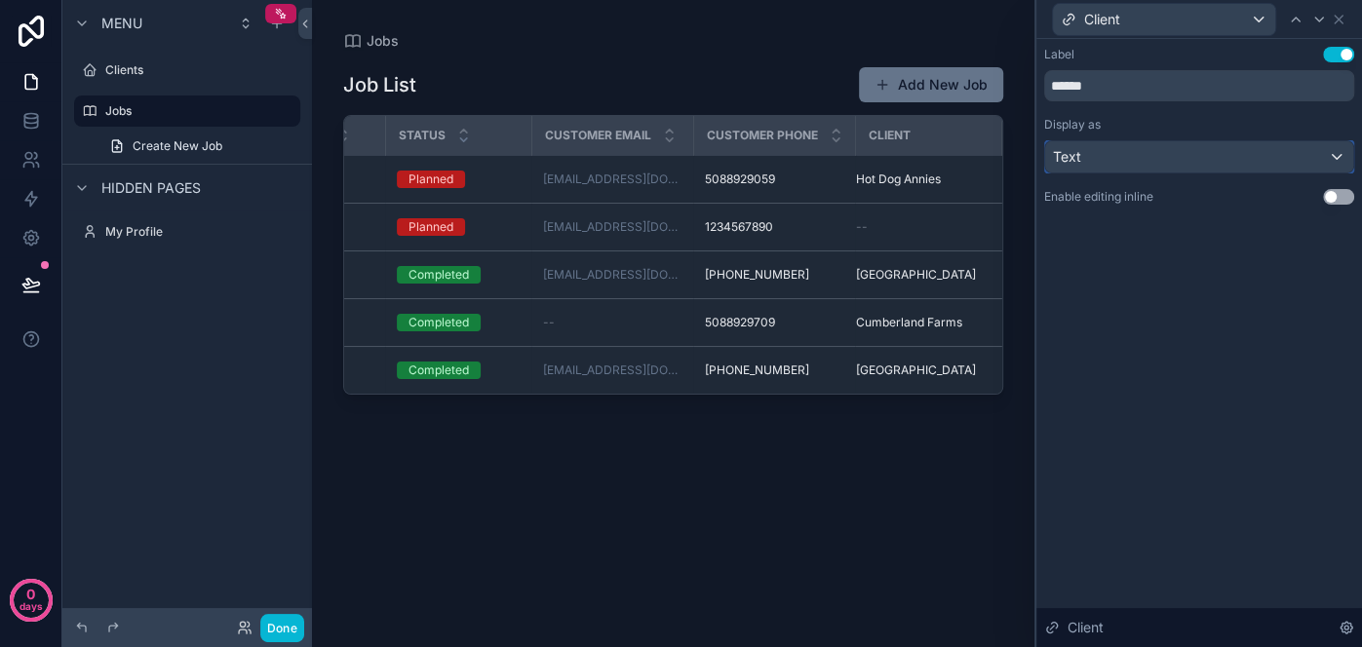
click at [1186, 147] on div "Text" at bounding box center [1199, 156] width 308 height 31
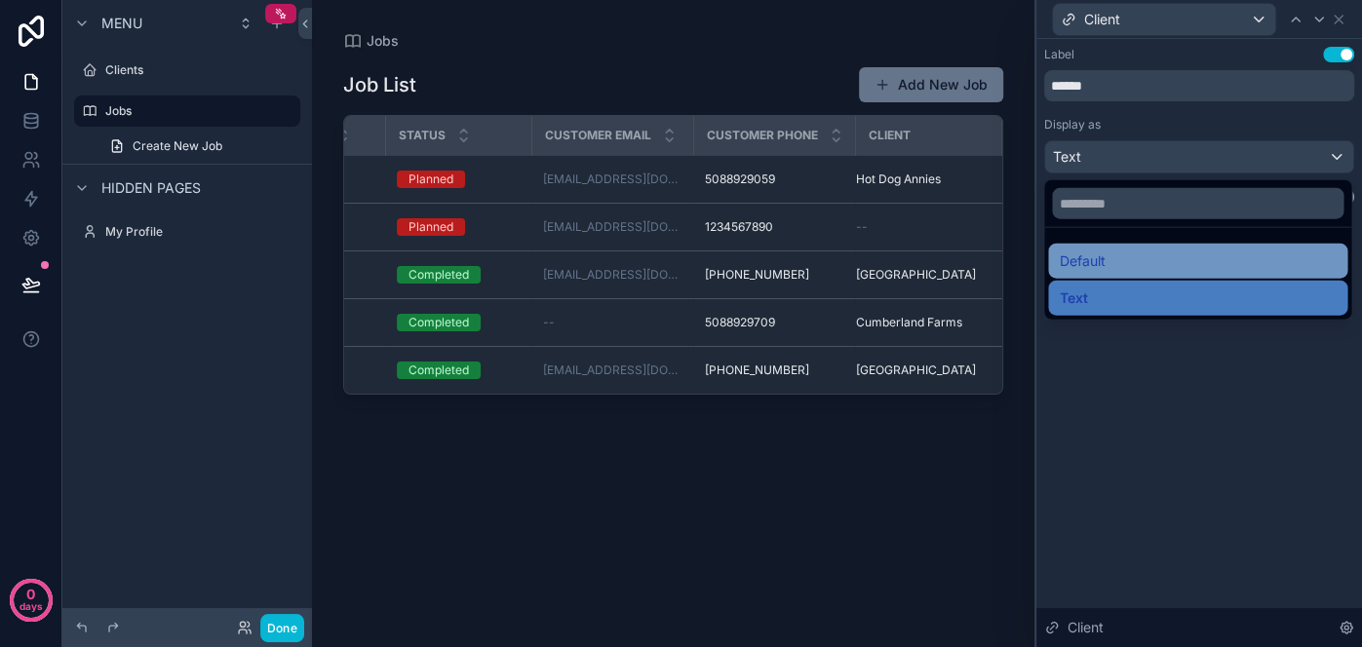
click at [1118, 256] on div "Default" at bounding box center [1198, 261] width 276 height 23
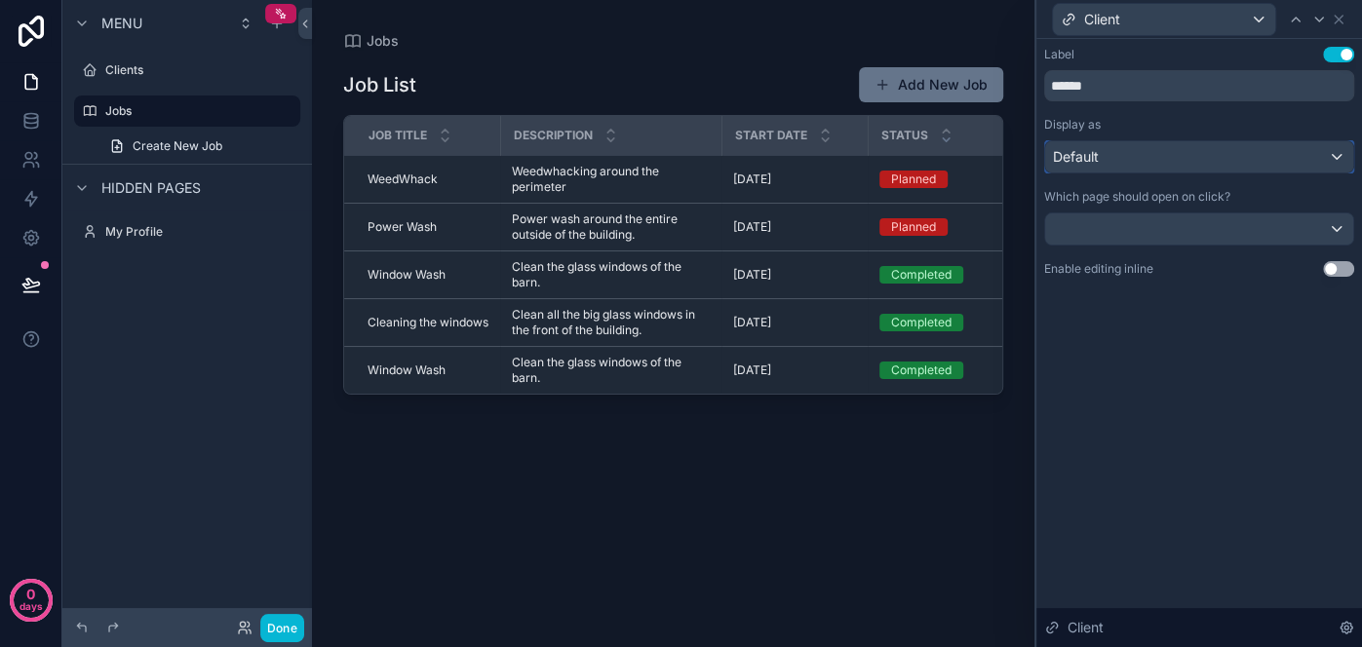
click at [1182, 155] on div "Default" at bounding box center [1199, 156] width 308 height 31
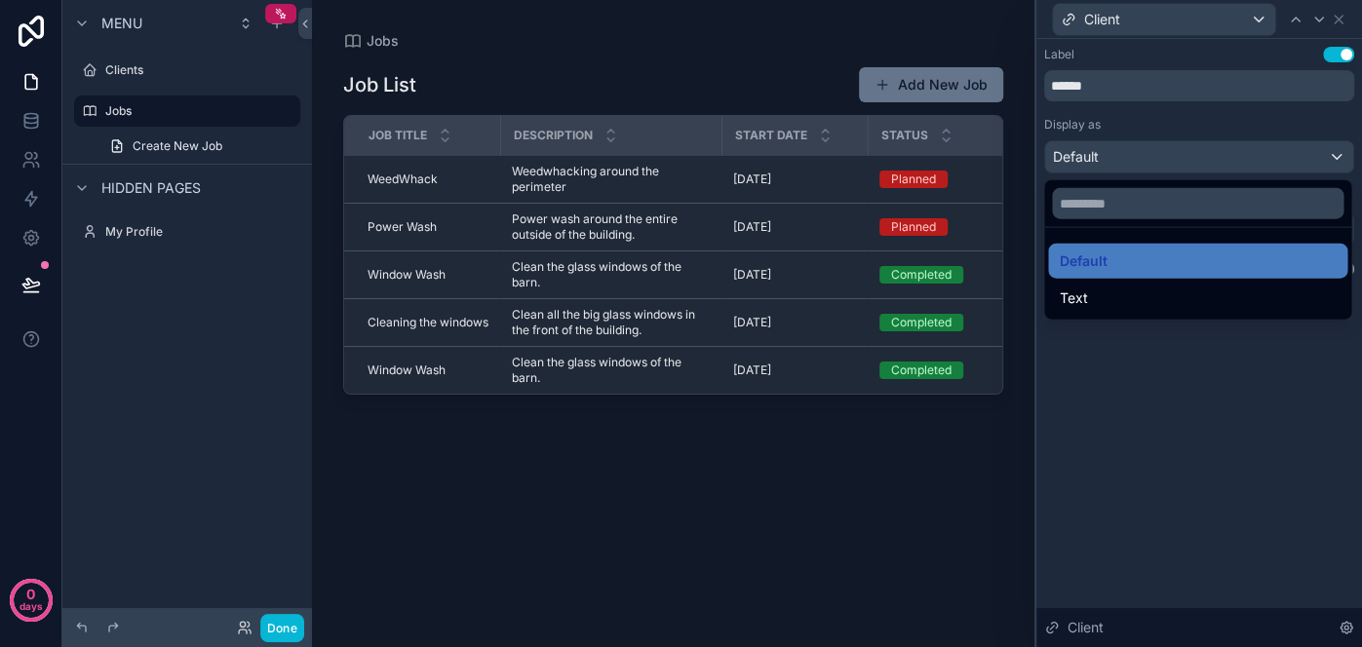
click at [1140, 369] on div at bounding box center [1199, 323] width 326 height 647
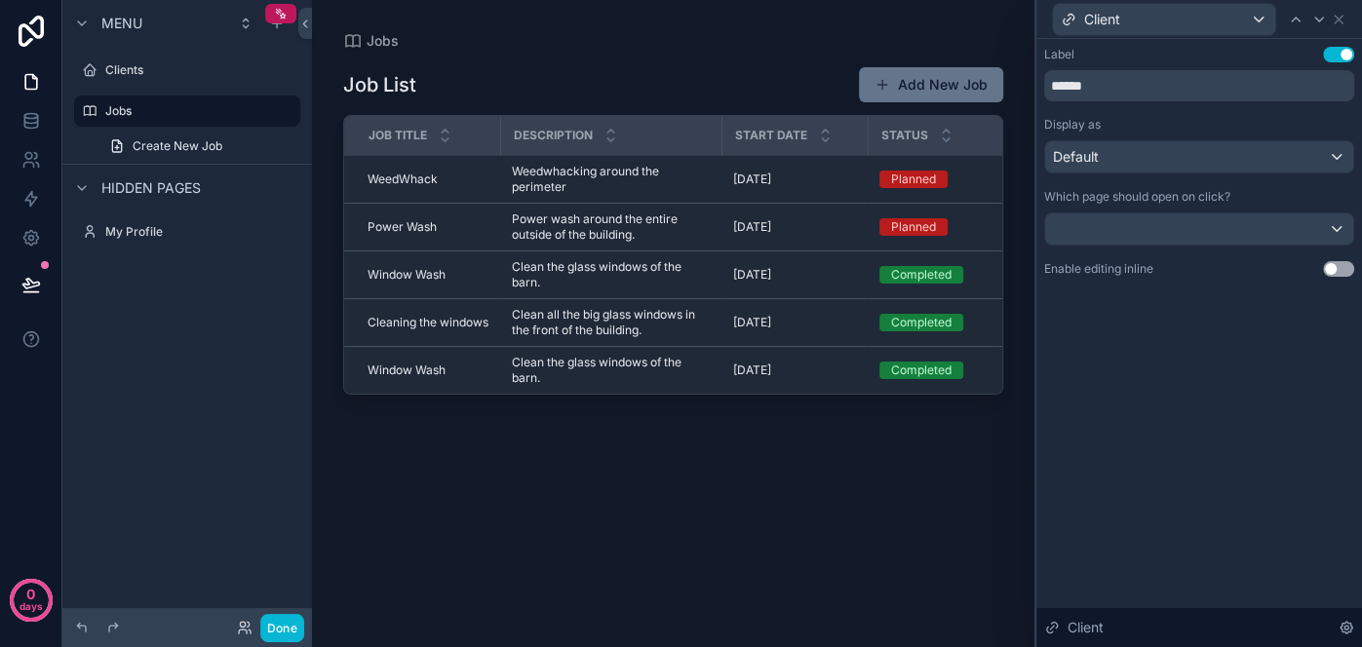
click at [1264, 205] on div "Which page should open on click?" at bounding box center [1199, 217] width 310 height 57
click at [1251, 230] on div at bounding box center [1199, 228] width 308 height 31
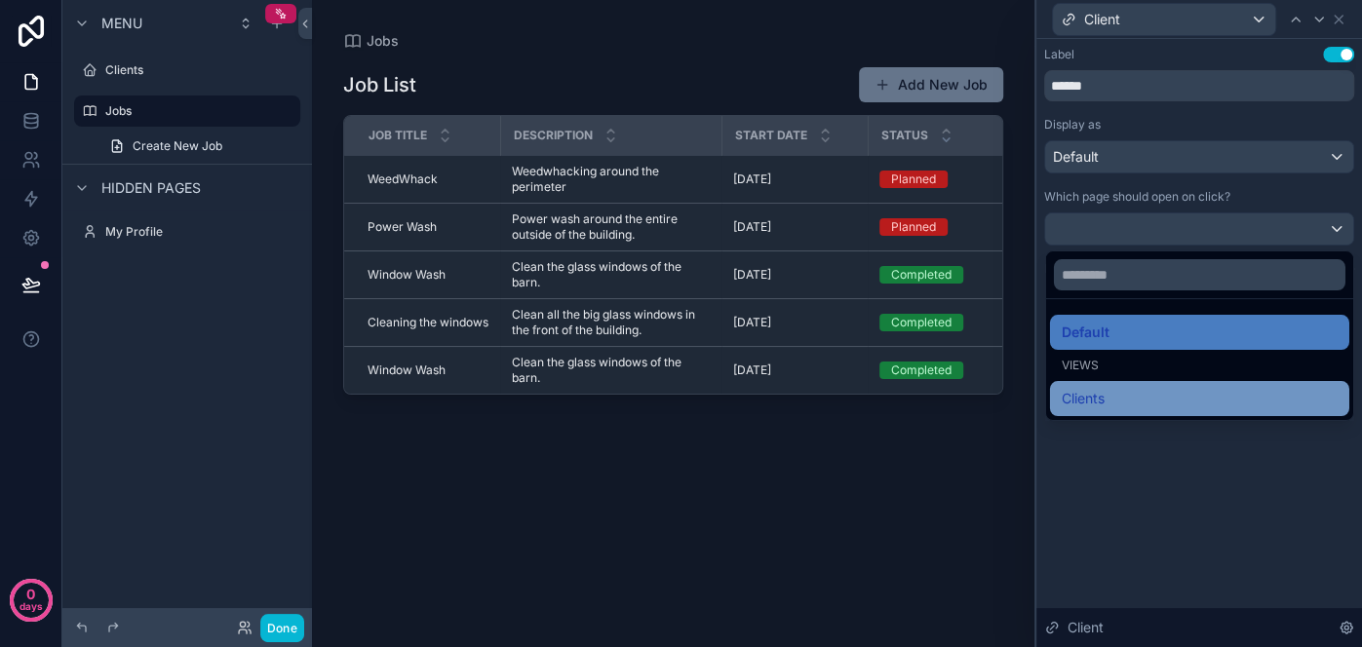
click at [1115, 408] on div "Clients" at bounding box center [1200, 398] width 276 height 23
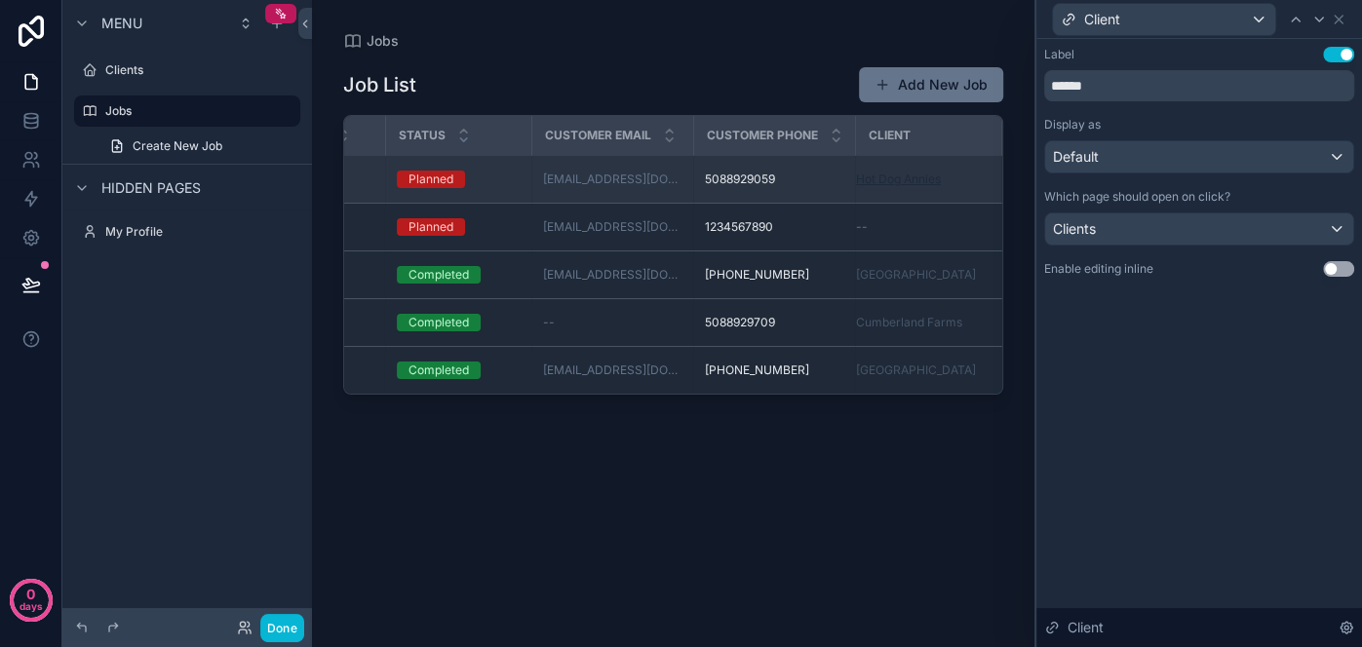
click at [915, 179] on span "Hot Dog Annies" at bounding box center [898, 180] width 85 height 16
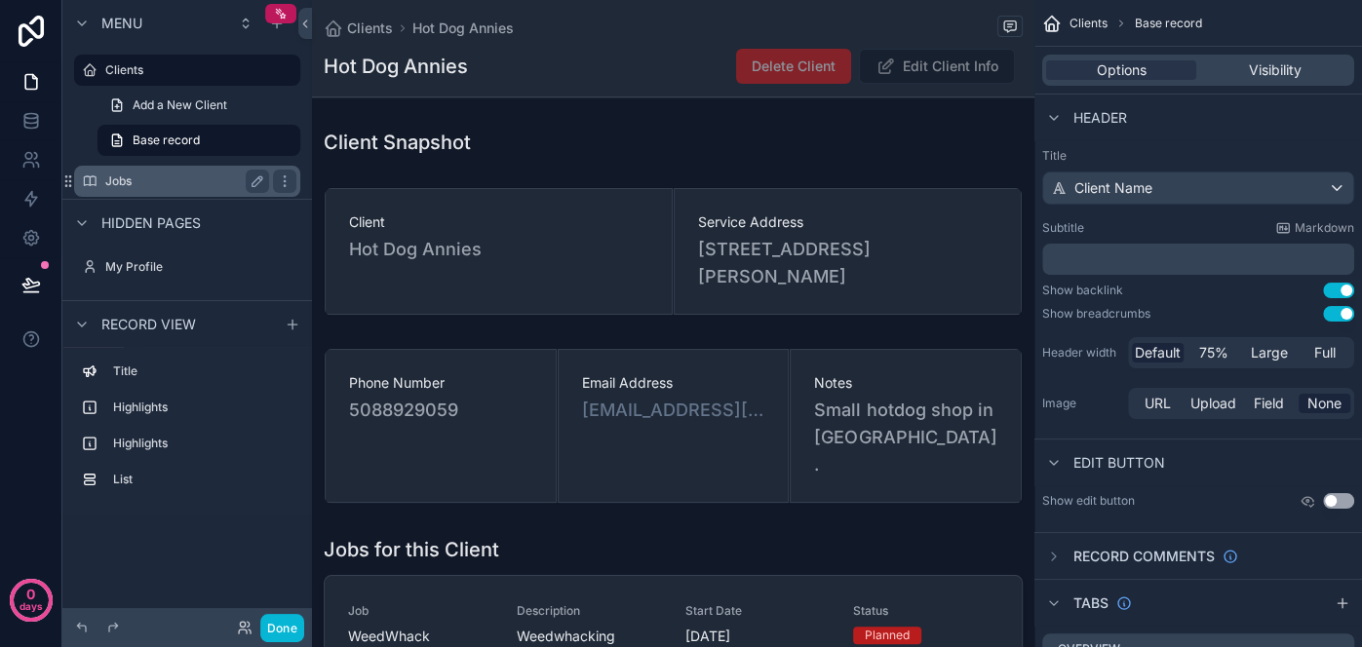
click at [178, 174] on label "Jobs" at bounding box center [183, 182] width 156 height 16
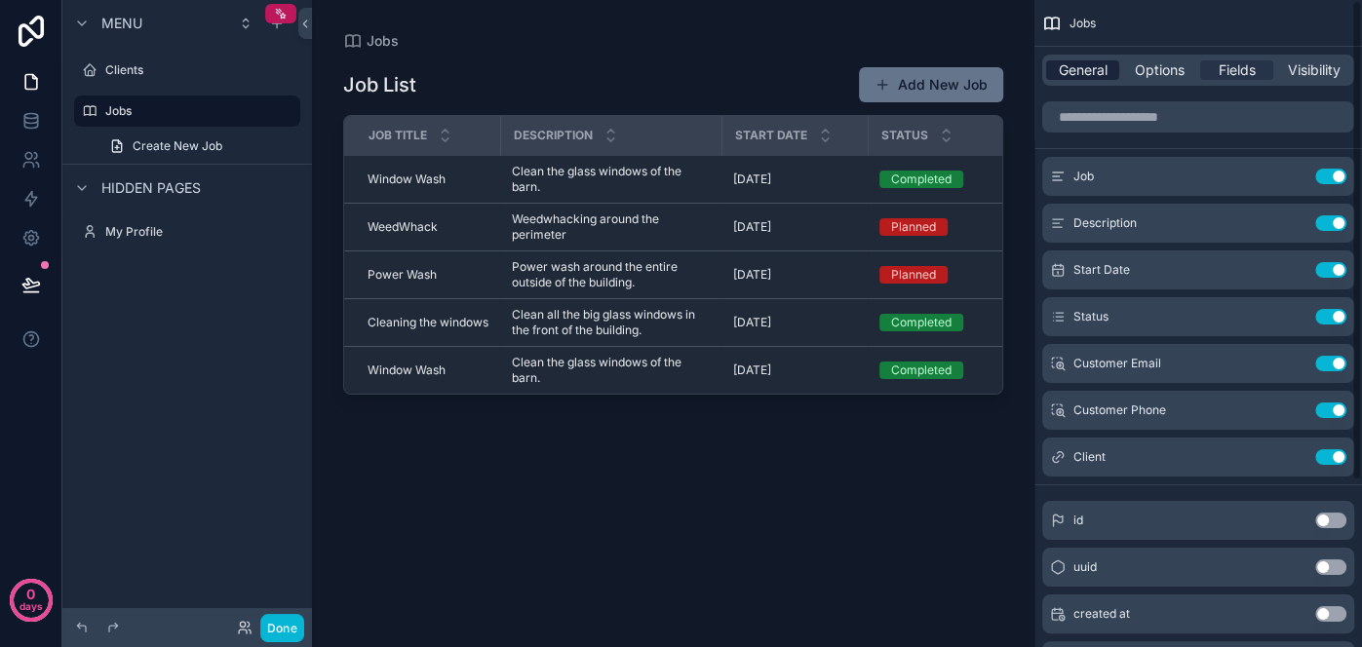
click at [1093, 68] on span "General" at bounding box center [1083, 69] width 49 height 19
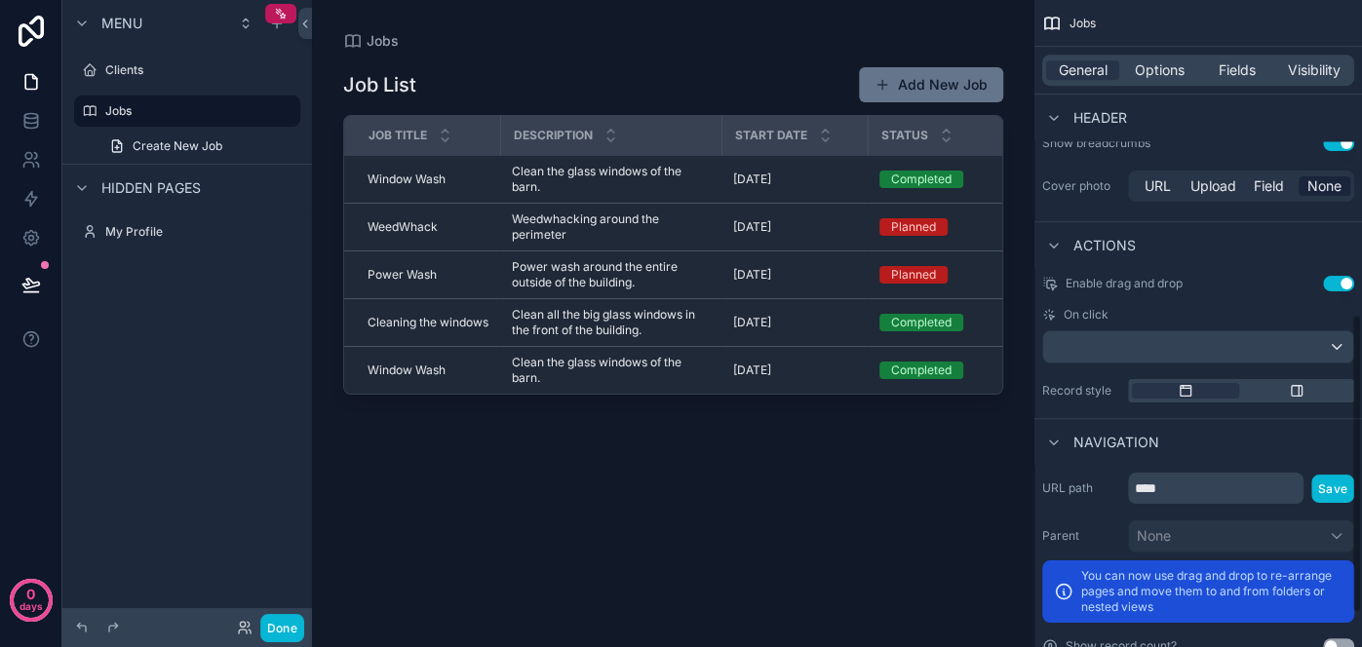
scroll to position [690, 0]
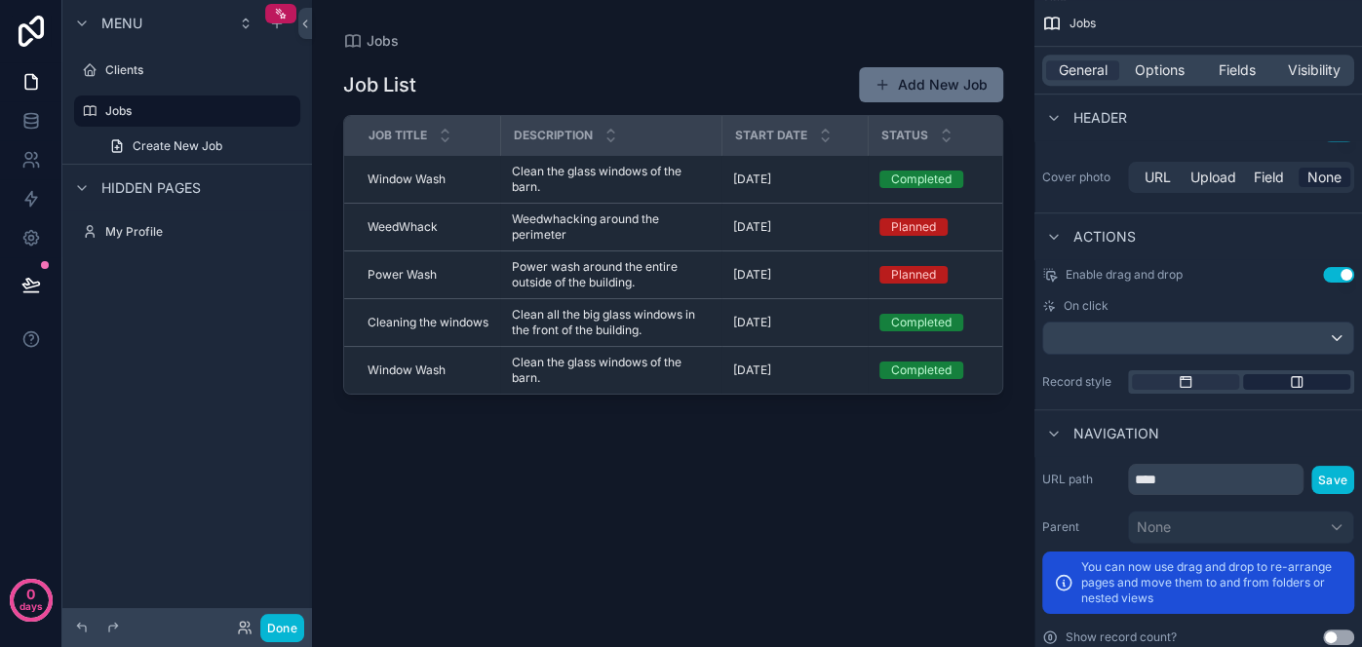
click at [1293, 381] on icon "scrollable content" at bounding box center [1297, 382] width 16 height 16
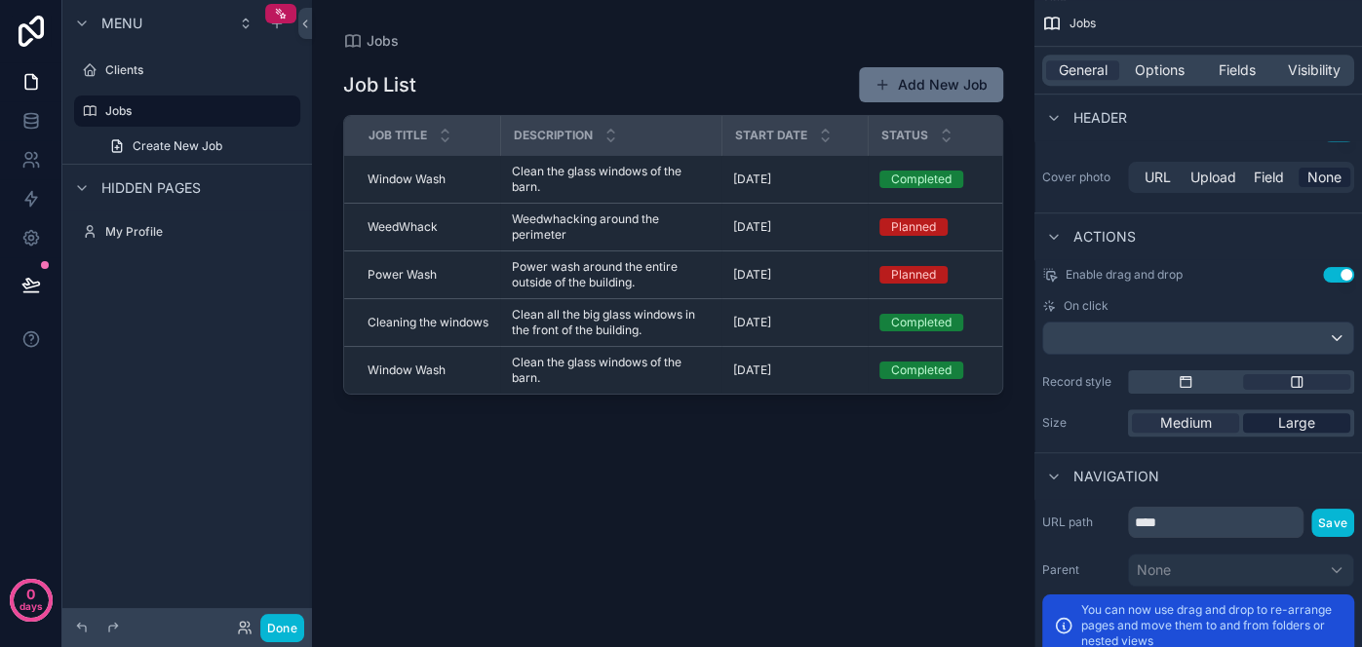
click at [1288, 424] on span "Large" at bounding box center [1296, 422] width 37 height 19
click at [1214, 426] on div "Medium" at bounding box center [1185, 422] width 107 height 19
click at [1191, 379] on icon "scrollable content" at bounding box center [1186, 382] width 16 height 16
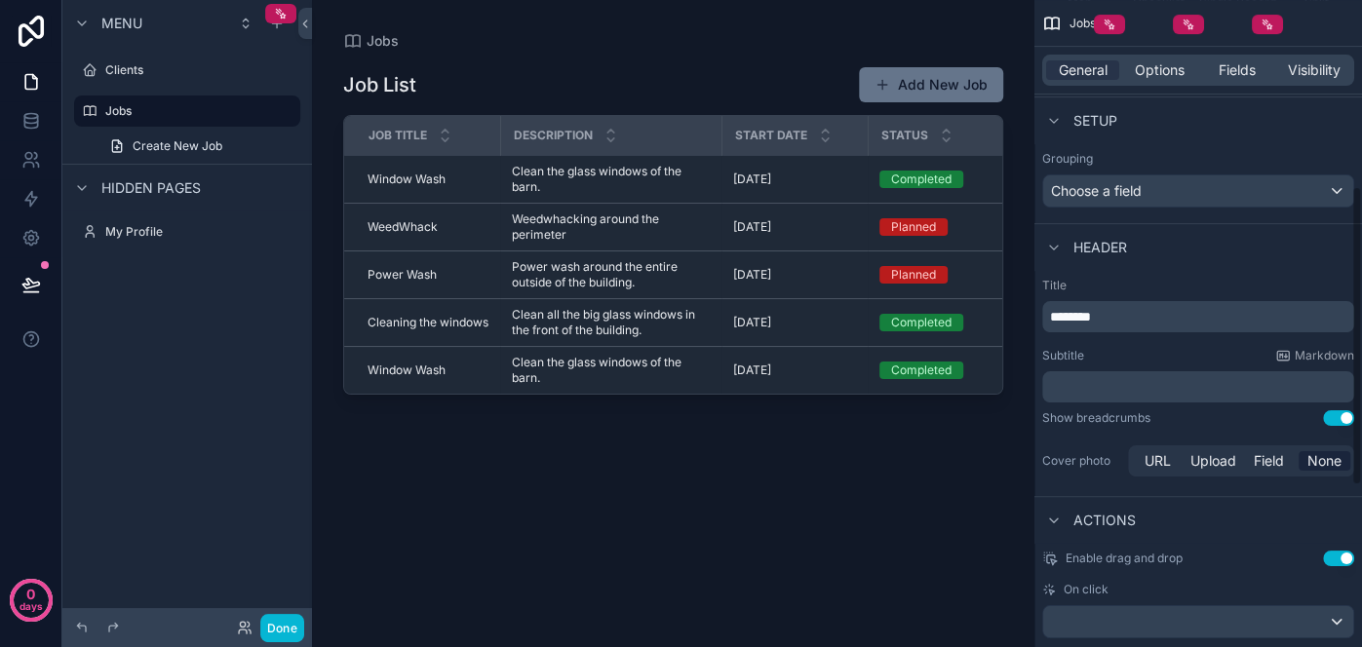
scroll to position [404, 0]
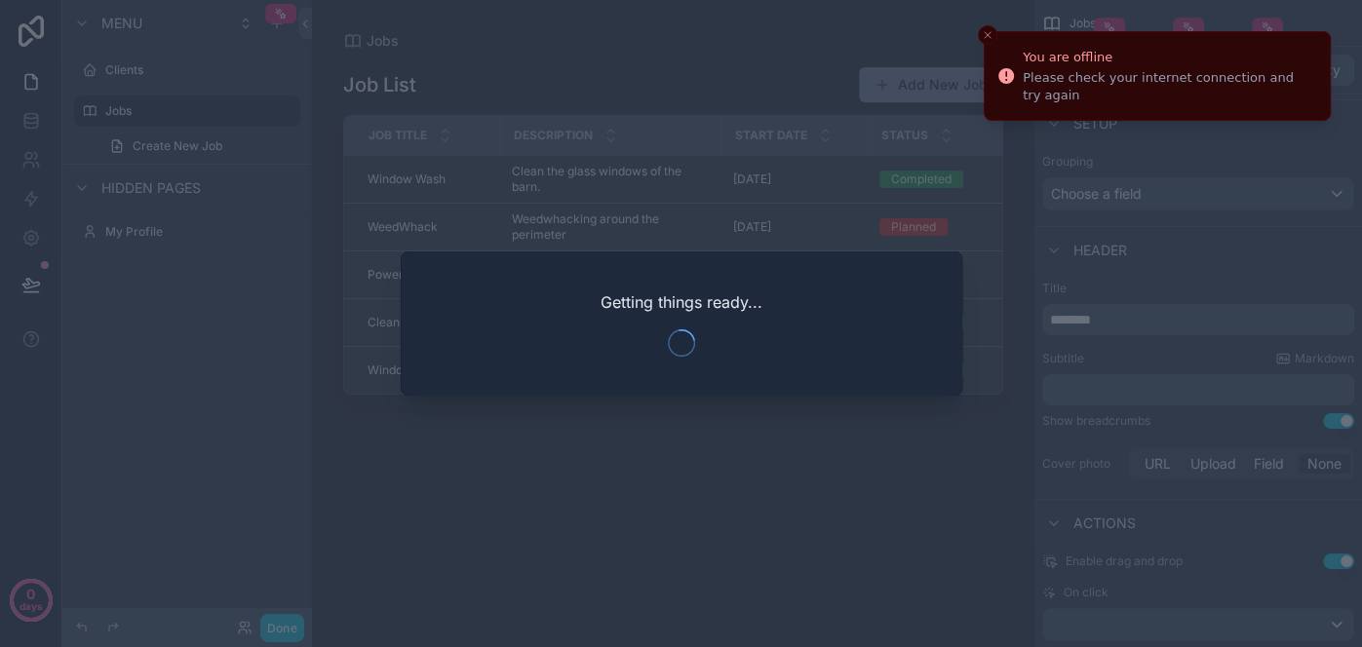
click at [741, 570] on div at bounding box center [681, 323] width 1362 height 647
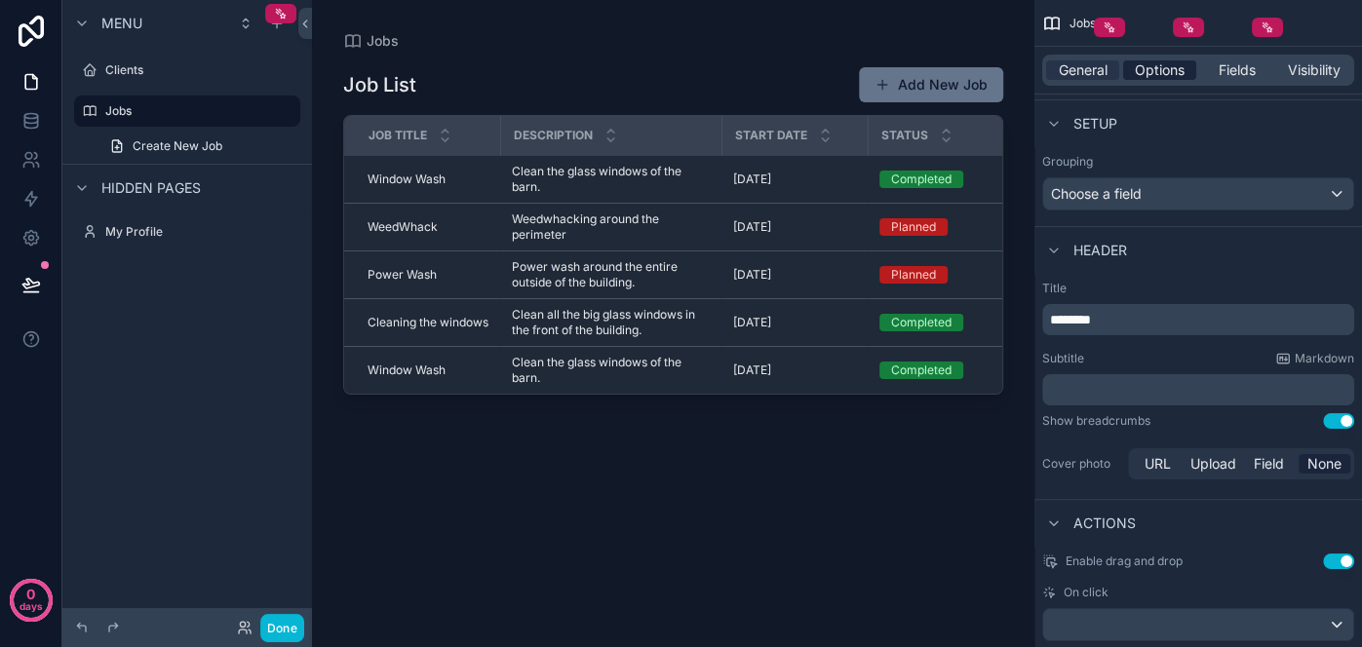
click at [1152, 66] on span "Options" at bounding box center [1160, 69] width 50 height 19
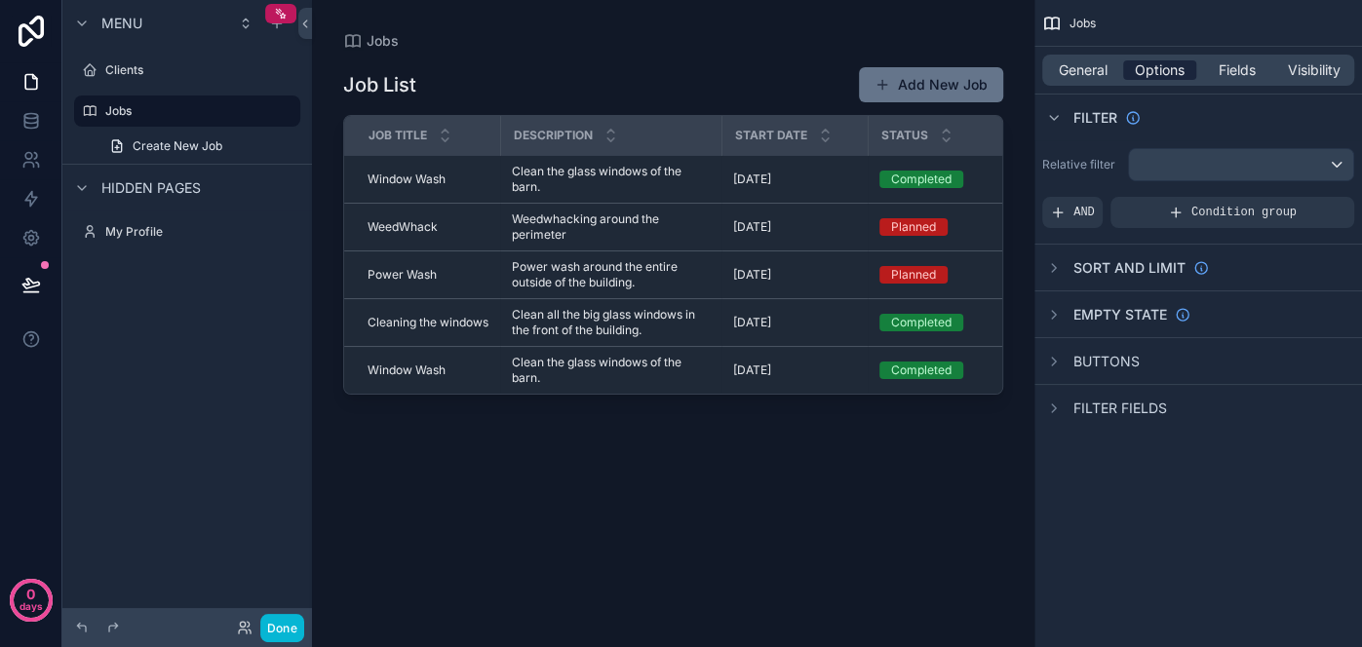
scroll to position [0, 0]
click at [1084, 72] on span "General" at bounding box center [1083, 69] width 49 height 19
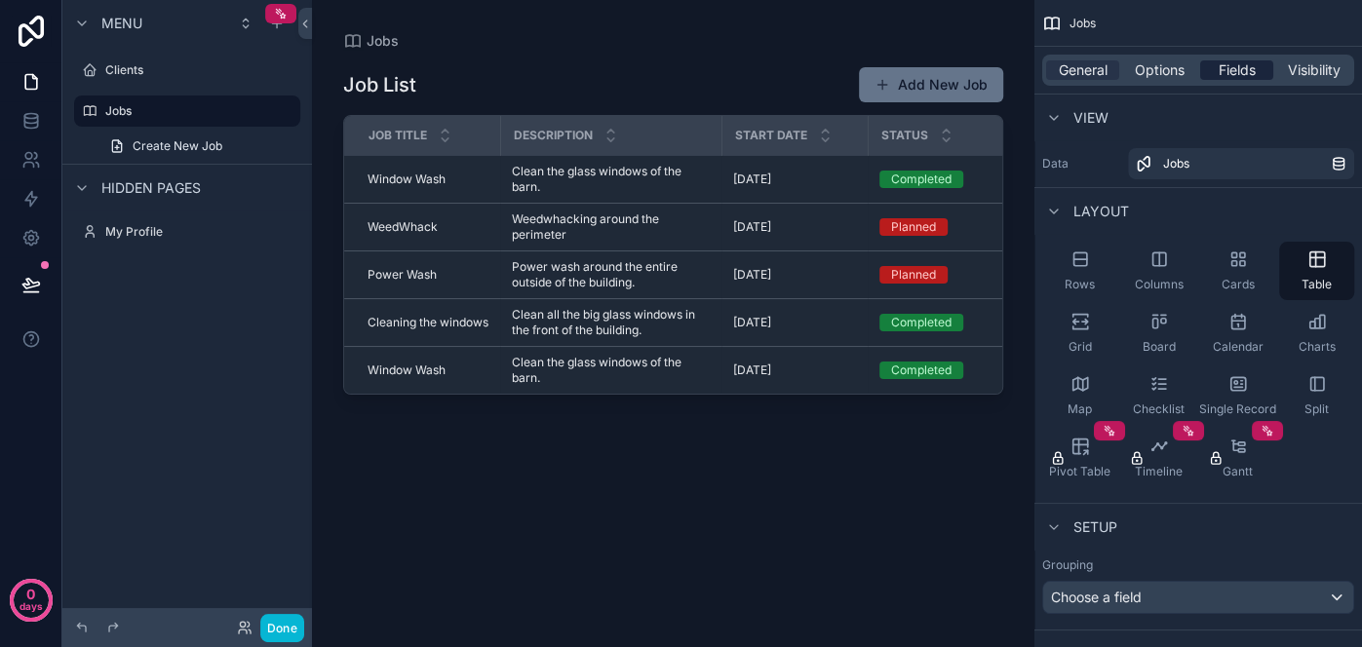
click at [1239, 71] on span "Fields" at bounding box center [1236, 69] width 37 height 19
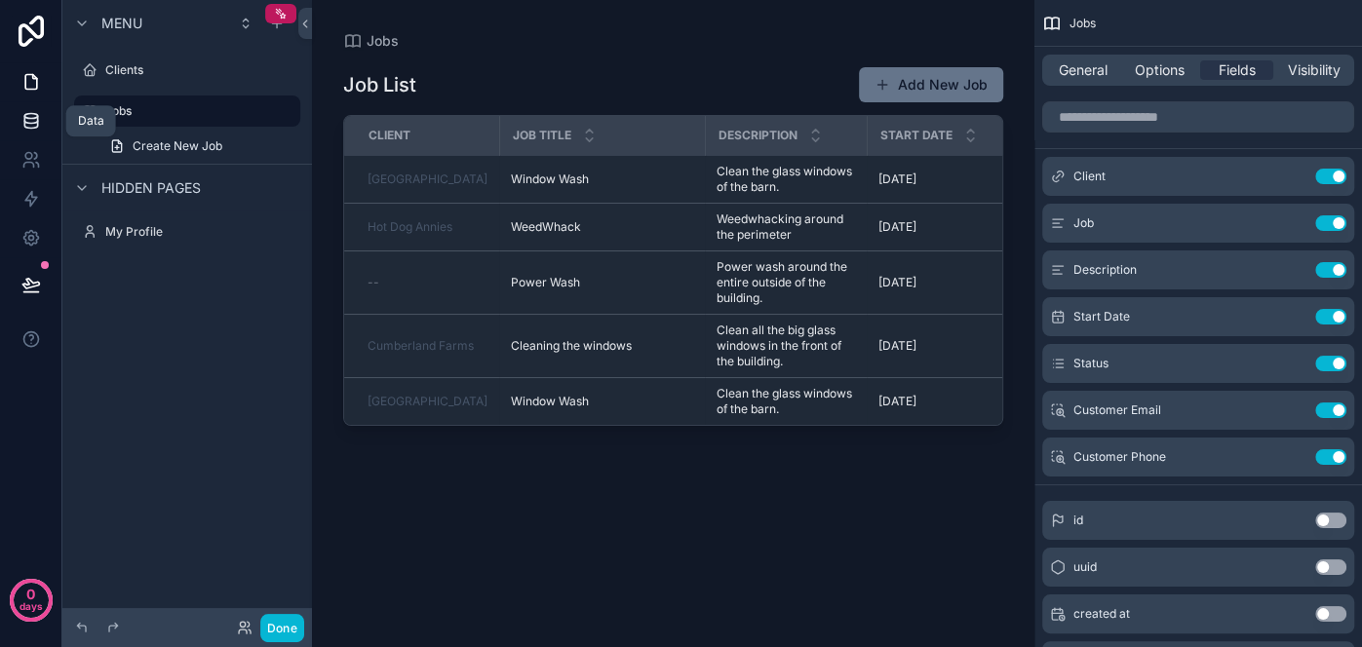
click at [31, 125] on icon at bounding box center [30, 120] width 19 height 19
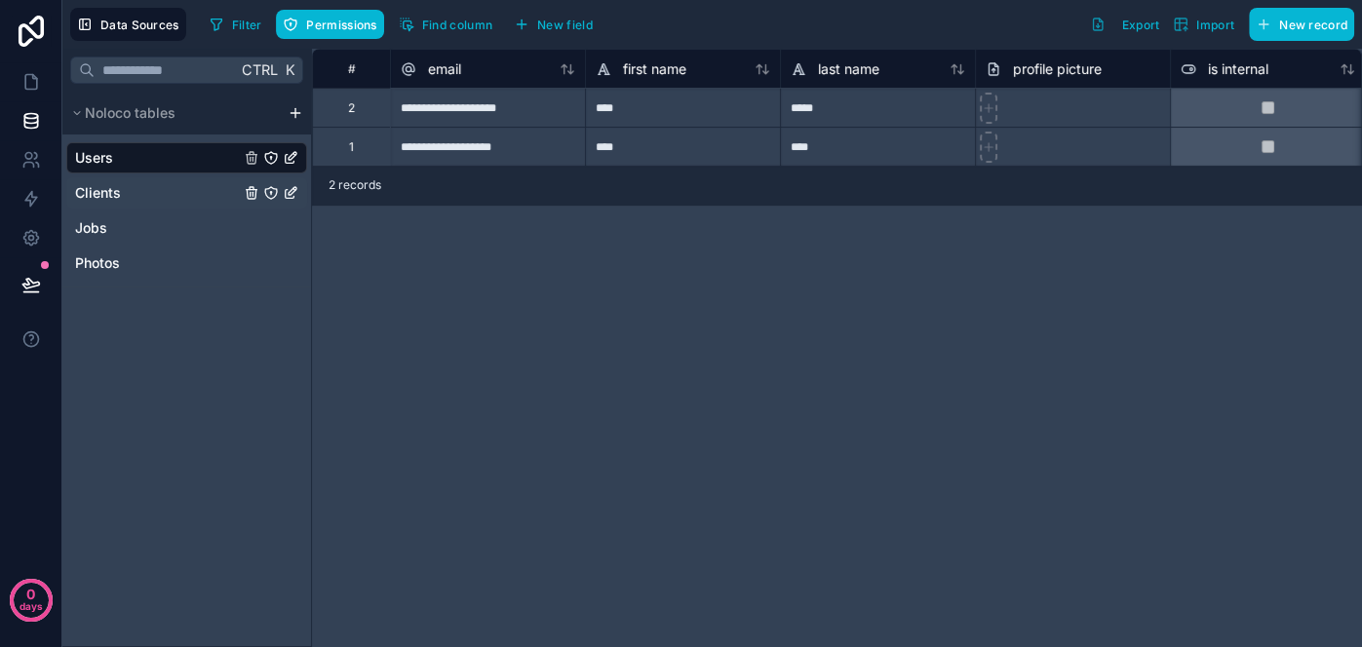
click at [127, 188] on link "Clients" at bounding box center [157, 192] width 165 height 19
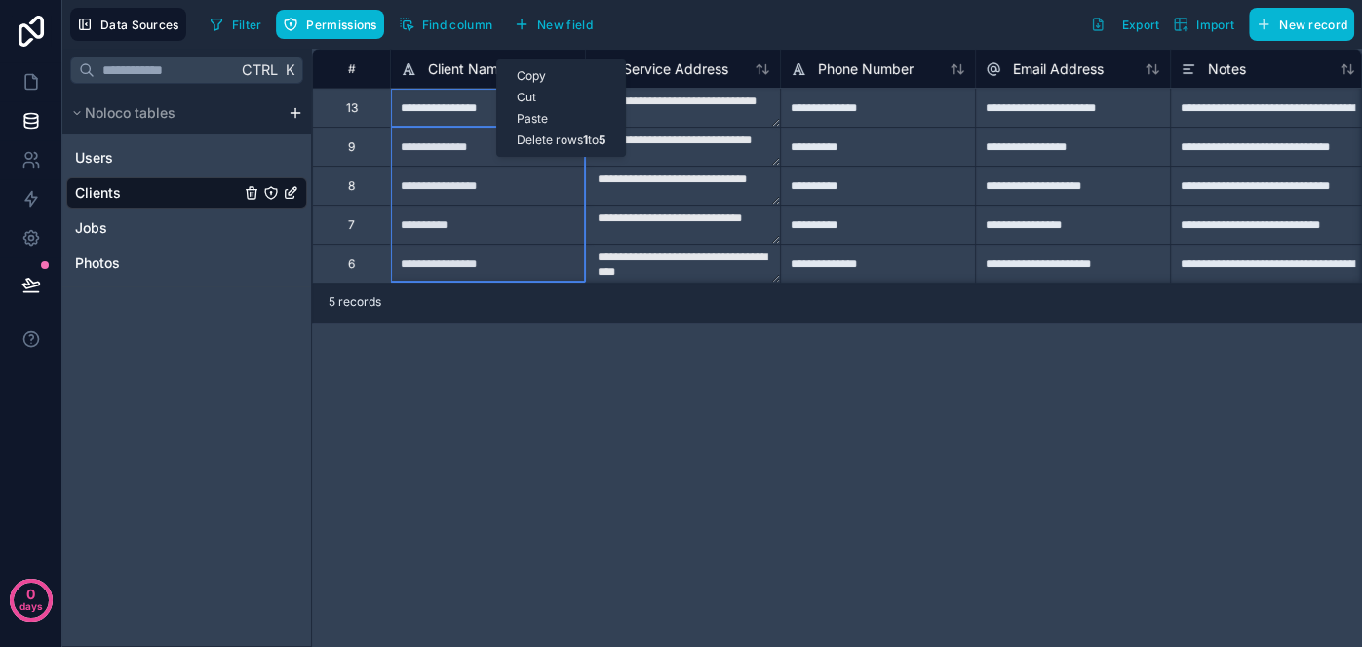
click at [461, 66] on span "Client Name" at bounding box center [467, 68] width 78 height 19
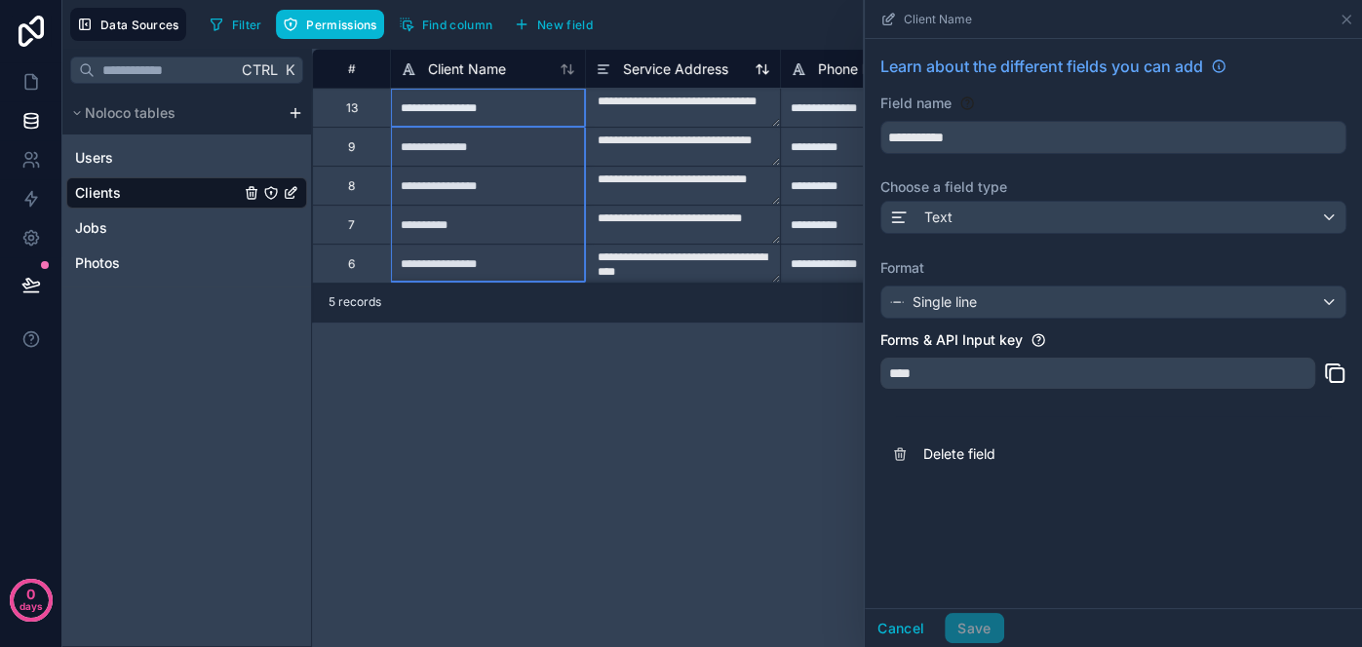
click at [643, 71] on span "Service Address" at bounding box center [675, 68] width 105 height 19
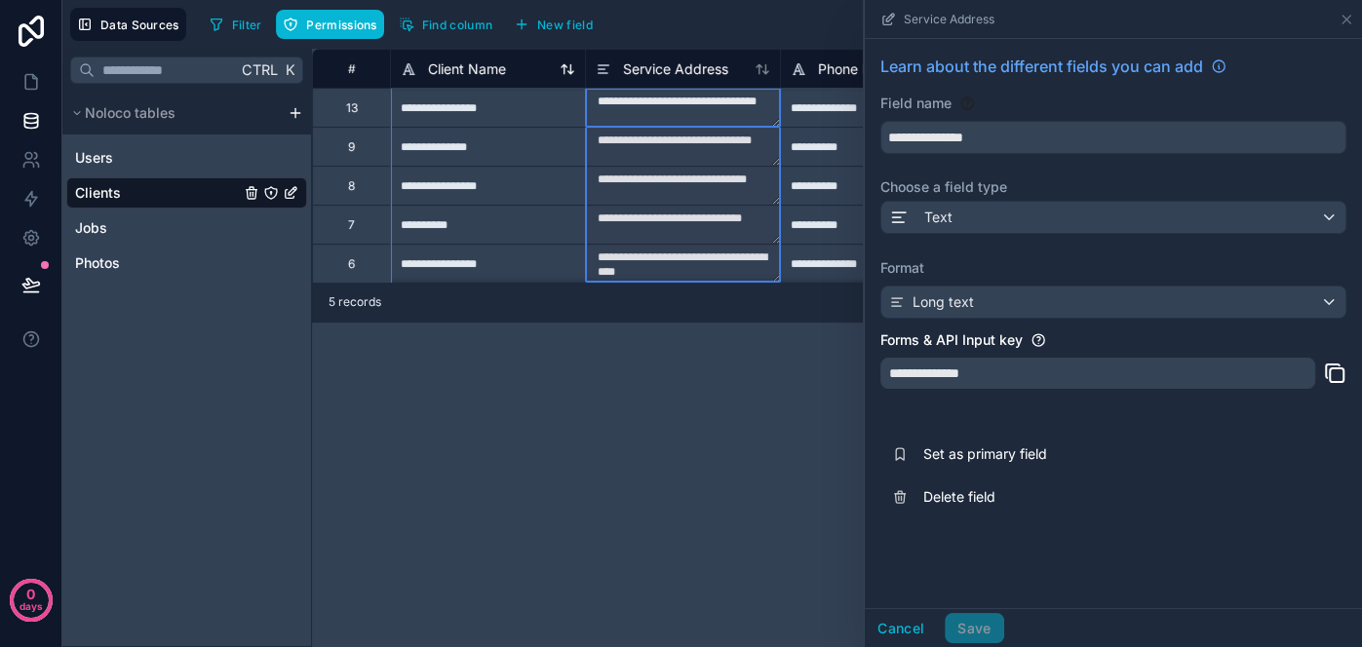
click at [477, 69] on span "Client Name" at bounding box center [467, 68] width 78 height 19
